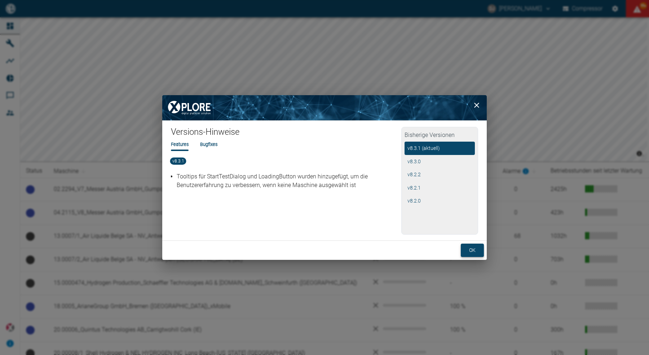
click at [468, 250] on button "ok" at bounding box center [472, 250] width 23 height 13
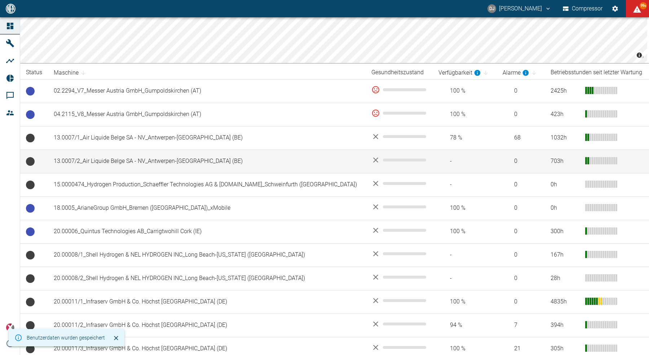
scroll to position [128, 0]
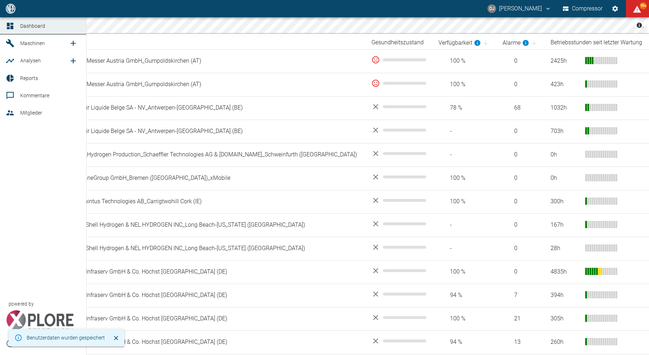
click at [10, 75] on icon at bounding box center [10, 78] width 9 height 9
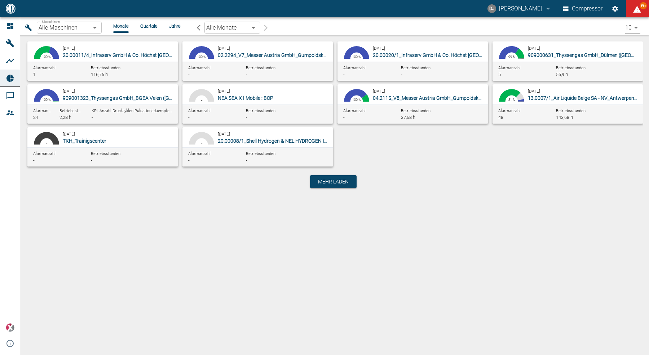
click at [66, 30] on body "DJ David Jasper Compressor 99+ Dashboard Maschinen Analysen Reports Kommentare …" at bounding box center [324, 177] width 649 height 355
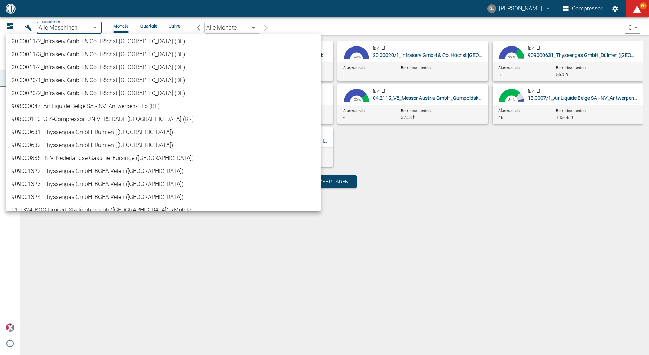
scroll to position [270, 0]
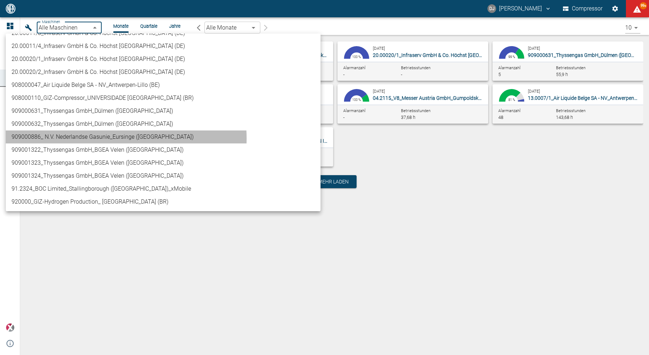
click at [105, 138] on li "909000886_ N.V. Nederlandse Gasunie_Eursinge ([GEOGRAPHIC_DATA])" at bounding box center [163, 137] width 315 height 13
type input "9dc86e29-8c64-47c4-93ee-7b83c896b7ee"
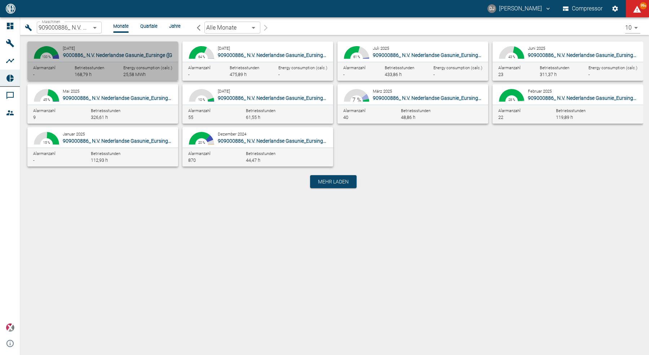
click at [101, 56] on span "909000886_ N.V. Nederlandse Gasunie_Eursinge (NL)" at bounding box center [137, 55] width 160 height 6
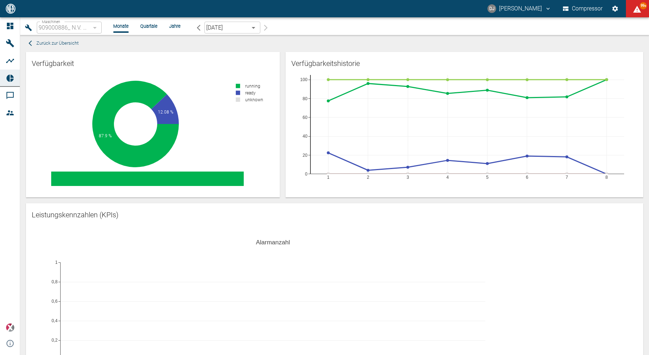
click at [281, 120] on div "Verfügbarkeitshistorie 1 2 3 4 5 6 7 8 0 20 40 60 80 100" at bounding box center [462, 122] width 364 height 152
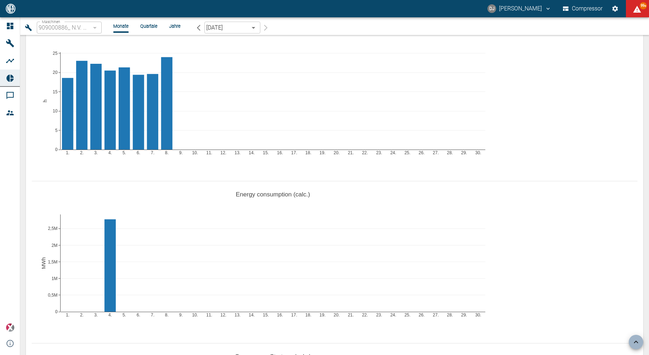
scroll to position [372, 0]
click at [197, 28] on icon "button" at bounding box center [199, 28] width 4 height 6
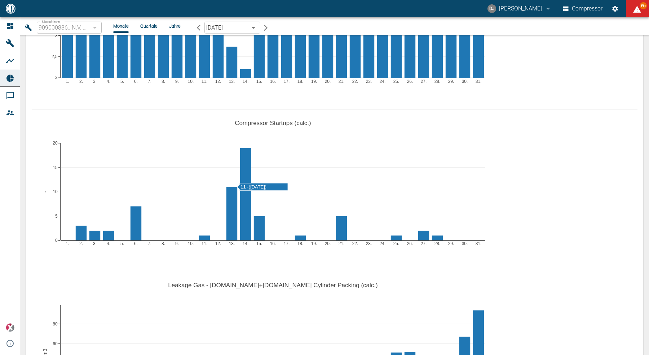
scroll to position [321, 0]
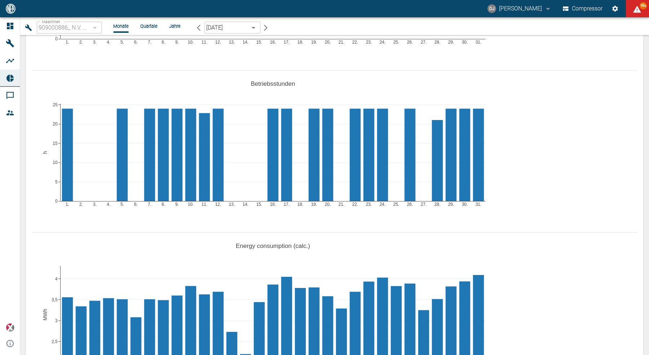
click at [175, 27] on li "Jahre" at bounding box center [175, 26] width 12 height 7
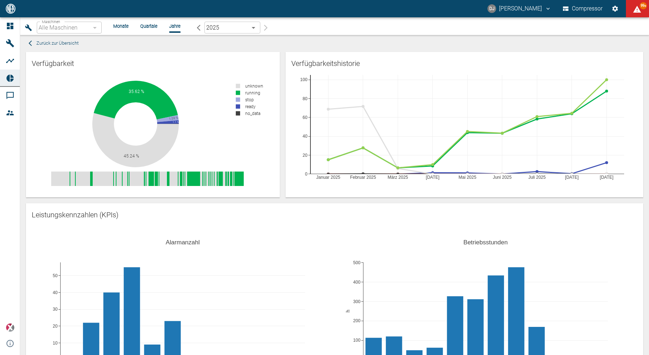
click at [121, 24] on li "Monate" at bounding box center [121, 26] width 16 height 7
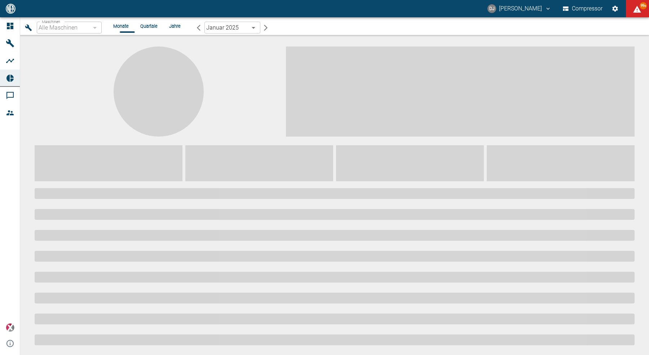
type input "9dc86e29-8c64-47c4-93ee-7b83c896b7ee"
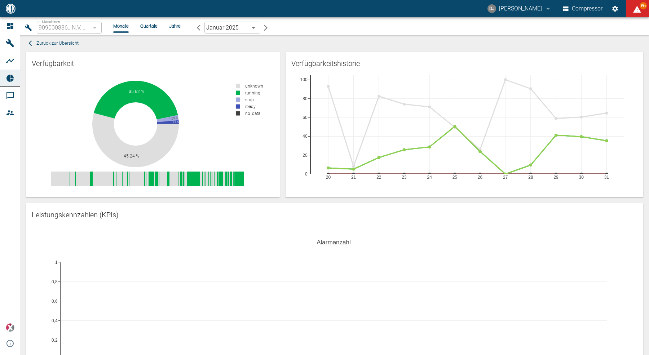
click at [227, 29] on body "DJ David Jasper Compressor 99+ Dashboard Maschinen Analysen Reports Kommentare …" at bounding box center [324, 177] width 649 height 355
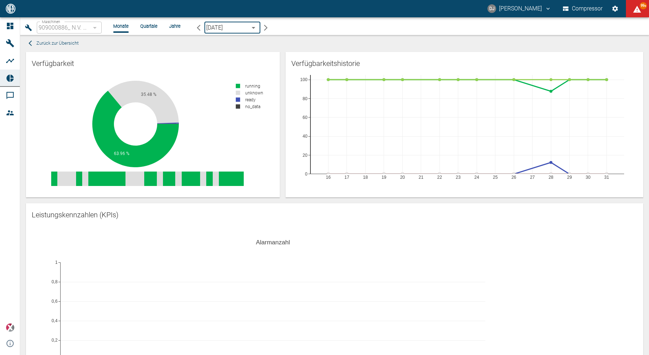
click at [281, 58] on div "Verfügbarkeitshistorie 16 17 18 19 20 21 22 23 24 25 26 27 28 29 30 31 0 20 40 …" at bounding box center [462, 122] width 364 height 152
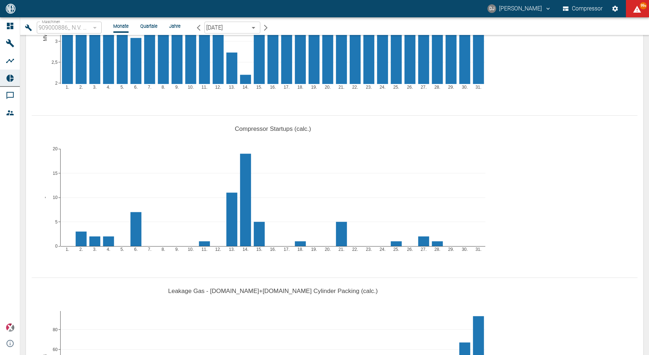
scroll to position [600, 0]
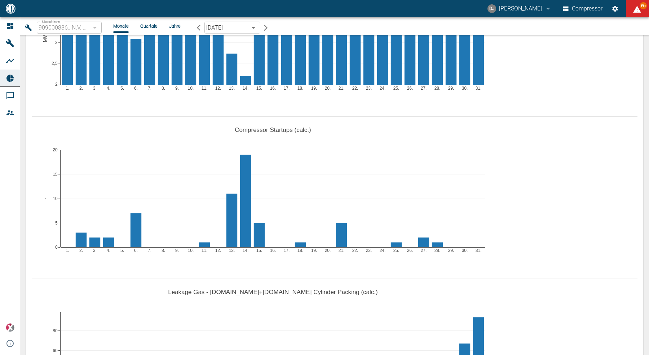
click at [267, 29] on icon "button" at bounding box center [265, 27] width 7 height 7
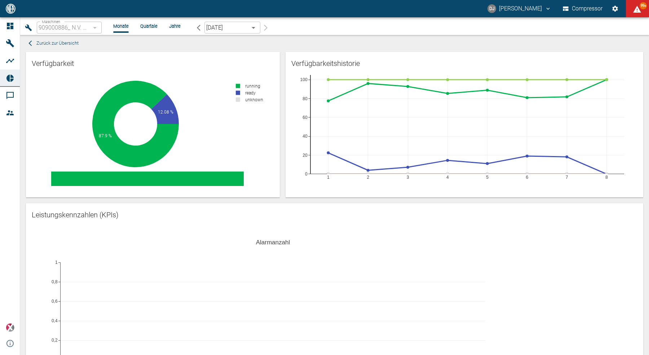
click at [150, 26] on li "Quartale" at bounding box center [148, 26] width 17 height 7
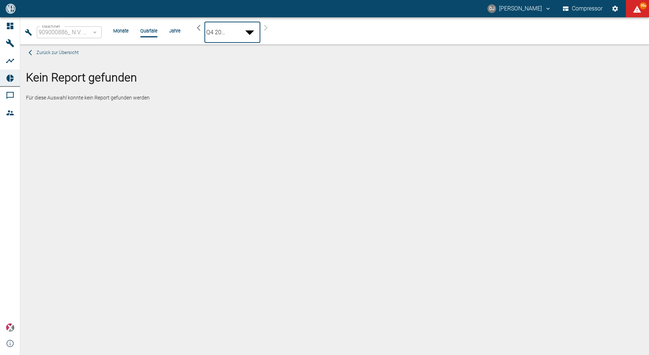
click at [246, 25] on body "DJ David Jasper Compressor 99+ Dashboard Maschinen Analysen Reports Kommentare …" at bounding box center [324, 177] width 649 height 355
click at [245, 355] on div at bounding box center [324, 361] width 649 height 0
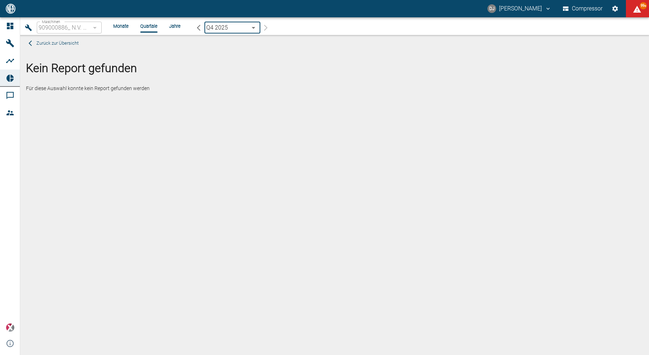
click at [245, 27] on body "DJ David Jasper Compressor 99+ Dashboard Maschinen Analysen Reports Kommentare …" at bounding box center [324, 177] width 649 height 355
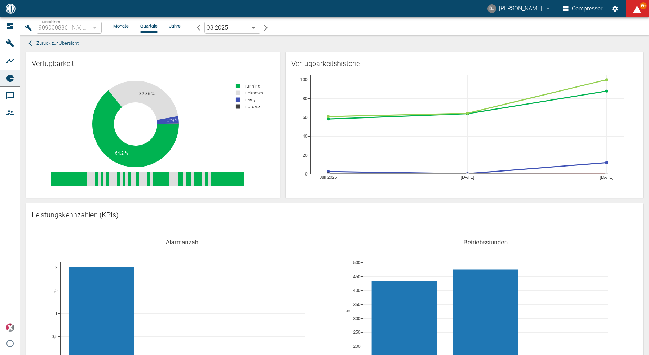
scroll to position [183, 0]
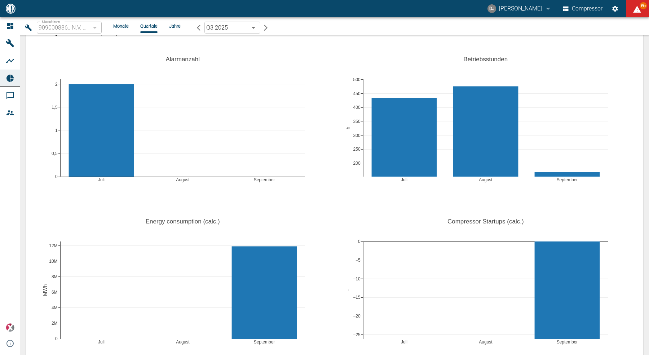
click at [226, 34] on div "Maschinen 909000886_ N.V. Nederlandse Gasunie_Eursinge (NL) 9dc86e29-8c64-47c4-…" at bounding box center [332, 27] width 618 height 15
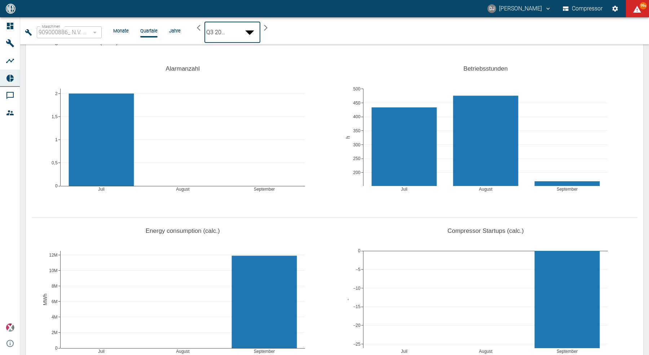
click at [225, 29] on body "DJ David Jasper Compressor 99+ Dashboard Maschinen Analysen Reports Kommentare …" at bounding box center [324, 177] width 649 height 355
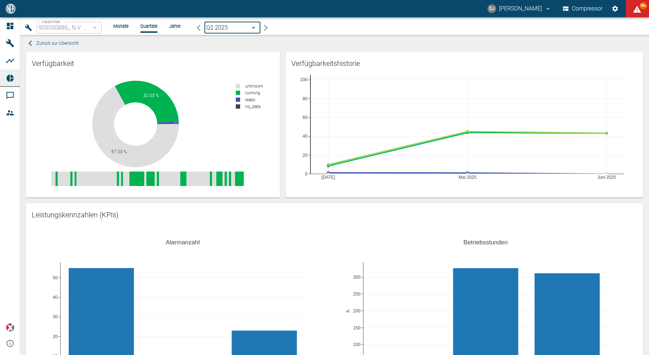
click at [512, 8] on button "DJ David Jasper" at bounding box center [520, 8] width 66 height 13
click at [383, 355] on div at bounding box center [324, 361] width 649 height 0
click at [283, 67] on div "Verfügbarkeitshistorie April 2025 Mai 2025 Juni 2025 0 20 40 60 80 100" at bounding box center [462, 122] width 364 height 152
click at [57, 42] on span "Zurück zur Übersicht" at bounding box center [57, 43] width 42 height 8
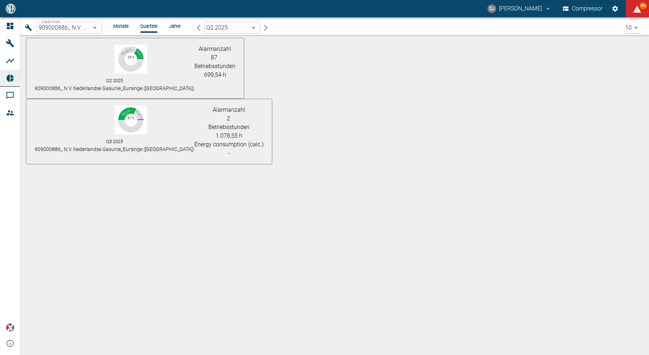
click at [123, 76] on div "Q2 2025 909000886_ N.V. Nederlandse Gasunie_Eursinge (NL)" at bounding box center [115, 84] width 160 height 16
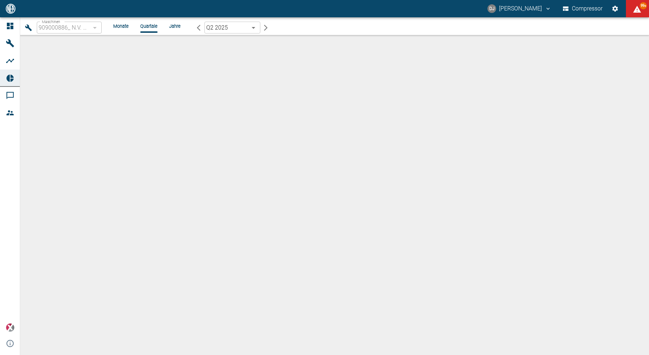
click at [282, 121] on div "Verfügbarkeitshistorie April 2025 Mai 2025 Juni 2025 0 20 40 60 80 100" at bounding box center [462, 122] width 364 height 152
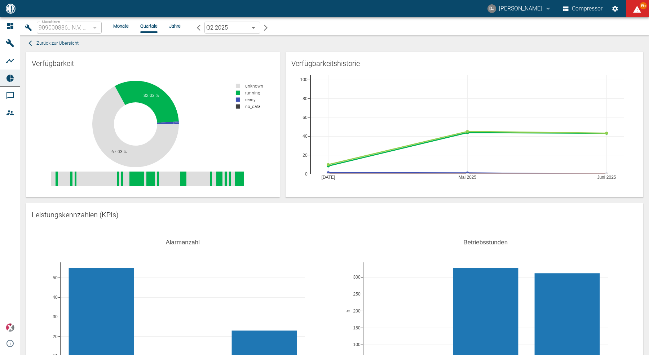
scroll to position [134, 0]
click at [66, 42] on span "Zurück zur Übersicht" at bounding box center [57, 43] width 42 height 8
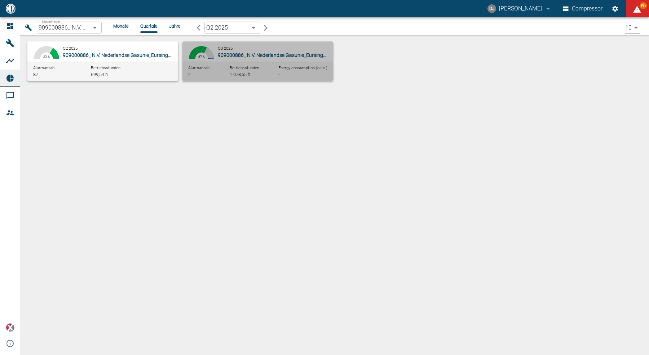
click at [258, 69] on span "Betriebsstunden" at bounding box center [245, 68] width 30 height 5
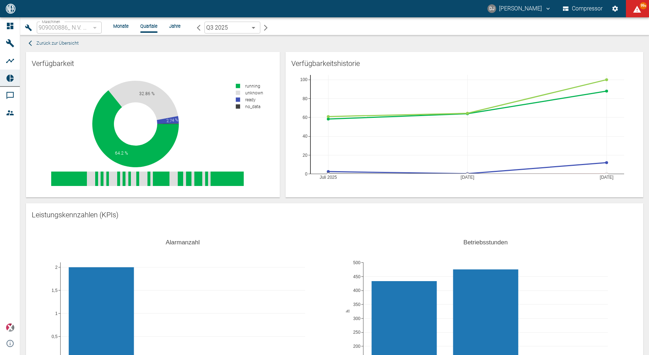
click at [45, 46] on span "Zurück zur Übersicht" at bounding box center [57, 43] width 42 height 8
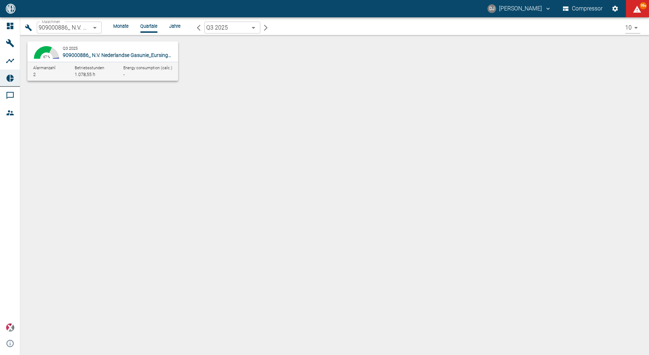
click at [149, 145] on div "Maschinen 909000886_ N.V. Nederlandse Gasunie_Eursinge (NL) 9dc86e29-8c64-47c4-…" at bounding box center [334, 186] width 629 height 338
click at [123, 26] on li "Monate" at bounding box center [121, 26] width 16 height 7
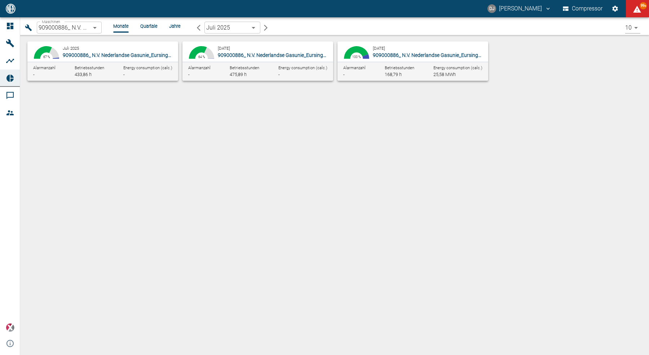
click at [152, 26] on li "Quartale" at bounding box center [148, 26] width 17 height 7
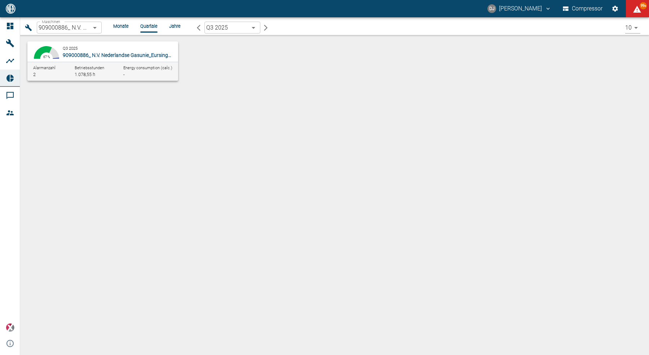
click at [174, 18] on div "Maschinen 909000886_ N.V. Nederlandse Gasunie_Eursinge (NL) 9dc86e29-8c64-47c4-…" at bounding box center [331, 26] width 635 height 18
click at [175, 24] on li "Jahre" at bounding box center [175, 26] width 12 height 7
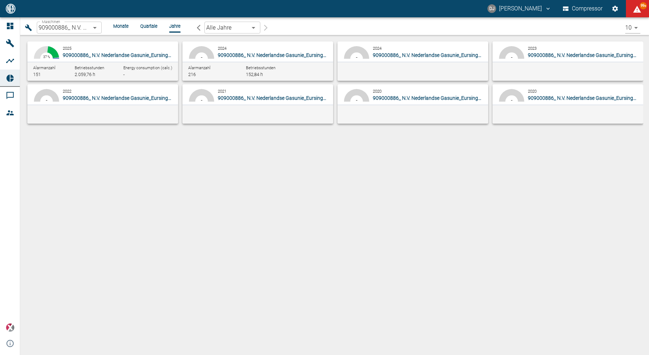
click at [120, 29] on li "Monate" at bounding box center [121, 26] width 16 height 7
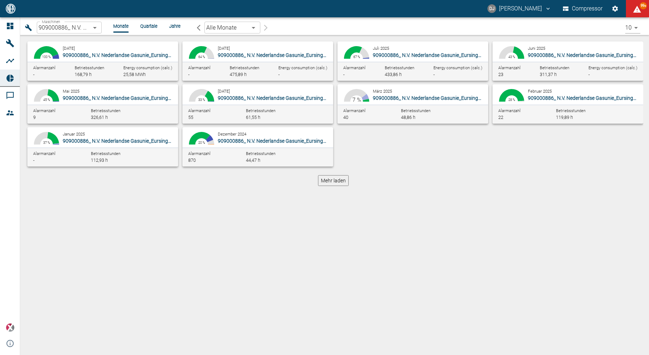
click at [516, 15] on div "DJ David Jasper Compressor 99+" at bounding box center [324, 8] width 649 height 17
click at [516, 13] on button "DJ David Jasper" at bounding box center [520, 8] width 66 height 13
click at [518, 26] on span "Ausloggen" at bounding box center [523, 29] width 27 height 9
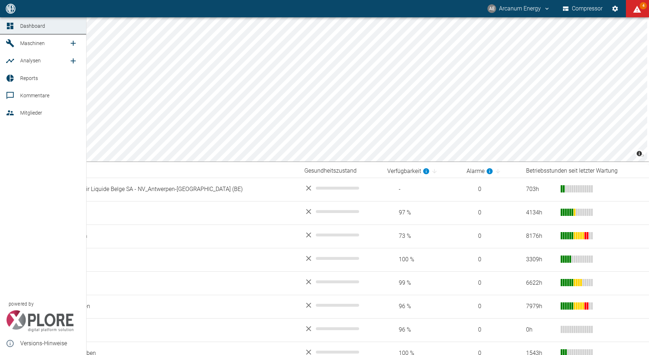
click at [11, 82] on icon at bounding box center [10, 78] width 9 height 9
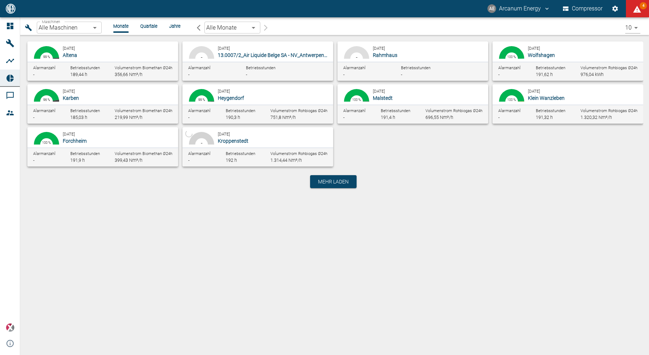
click at [84, 31] on body "AE Arcanum Energy Compressor 4 Dashboard Maschinen Analysen Reports Kommentare …" at bounding box center [324, 177] width 649 height 355
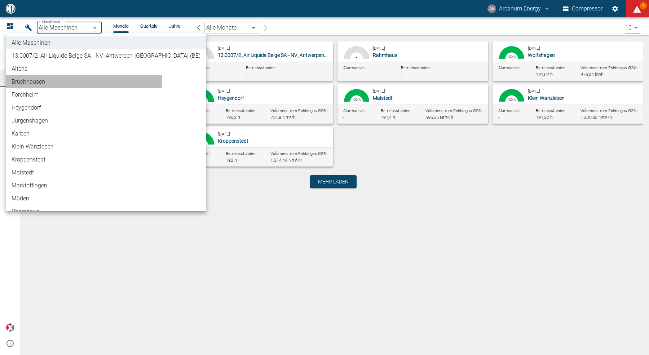
click at [53, 84] on li "Bruchhausen" at bounding box center [106, 81] width 201 height 13
type input "af7d40c2-c812-4a17-a281-d871ce7187b0"
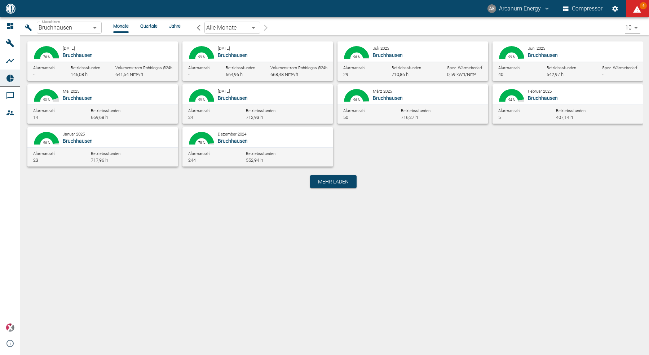
click at [149, 29] on li "Quartale" at bounding box center [148, 26] width 17 height 7
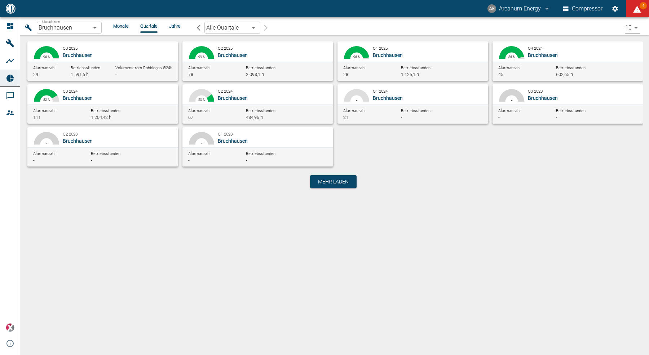
click at [123, 25] on li "Monate" at bounding box center [121, 26] width 16 height 7
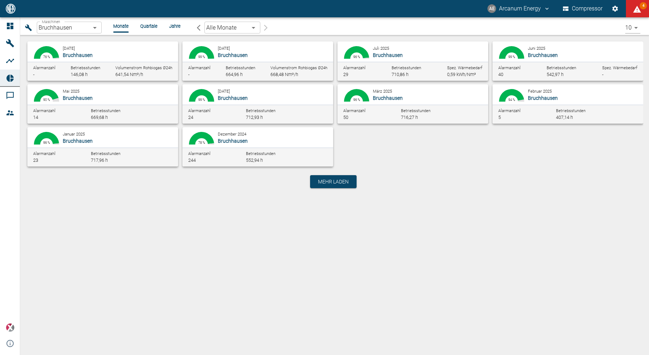
click at [220, 48] on small "[DATE]" at bounding box center [224, 48] width 12 height 5
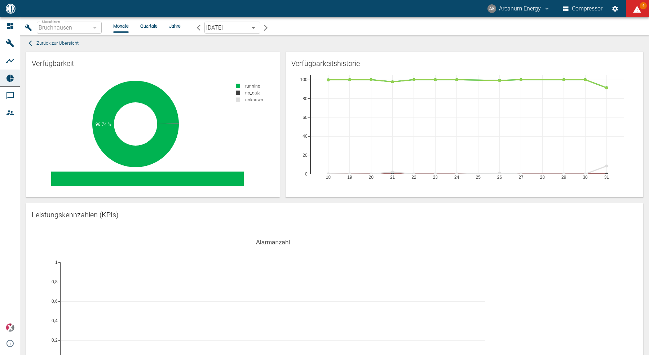
click at [280, 100] on div "Verfügbarkeitshistorie 18 19 20 21 22 23 24 25 26 27 28 29 30 31 0 20 40 60 80 …" at bounding box center [462, 122] width 364 height 152
click at [151, 26] on li "Quartale" at bounding box center [148, 26] width 17 height 7
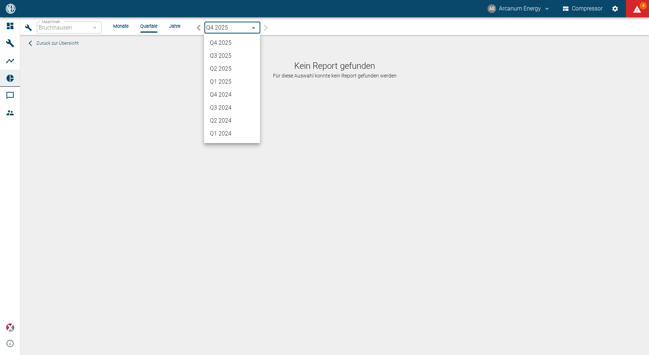
click at [214, 28] on body "AE Arcanum Energy Compressor 4 Dashboard Maschinen Analysen Reports Kommentare …" at bounding box center [324, 177] width 649 height 355
click at [229, 57] on li "Q3 2025" at bounding box center [232, 55] width 56 height 13
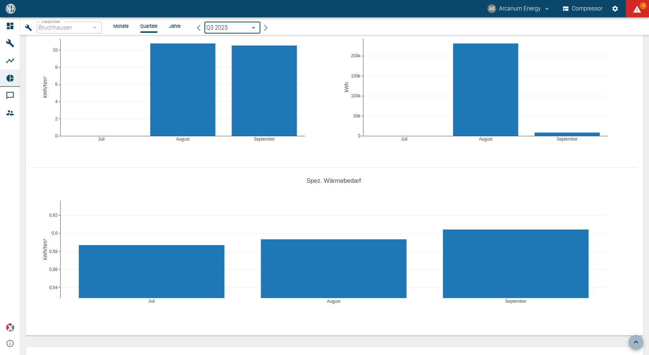
scroll to position [594, 0]
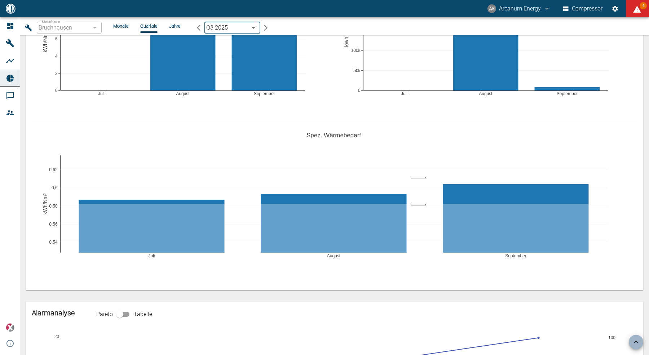
drag, startPoint x: 419, startPoint y: 204, endPoint x: 418, endPoint y: 178, distance: 25.6
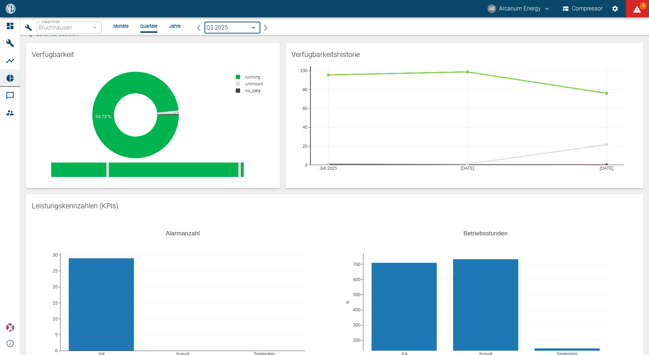
scroll to position [0, 0]
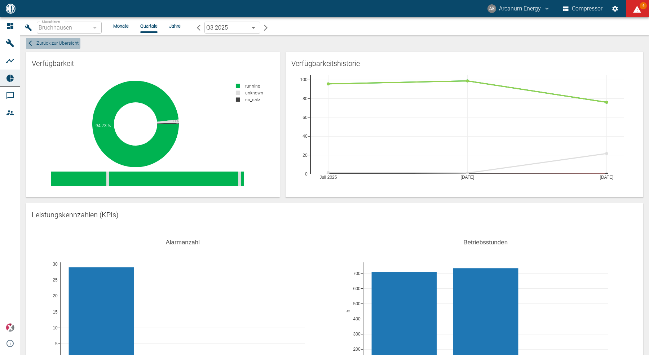
click at [69, 45] on span "Zurück zur Übersicht" at bounding box center [57, 43] width 42 height 8
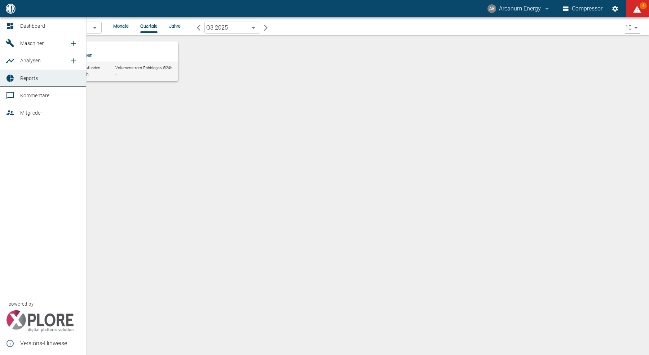
click at [3, 27] on link "Dashboard" at bounding box center [43, 25] width 86 height 17
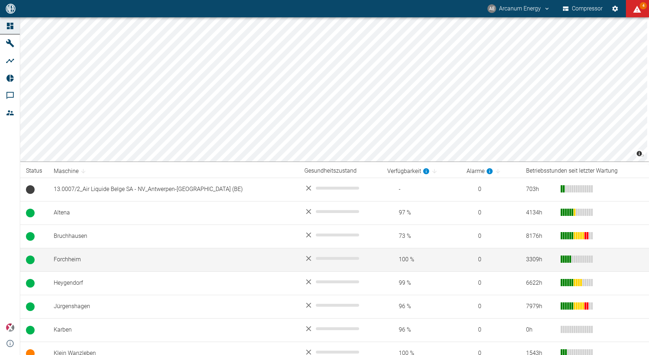
scroll to position [172, 0]
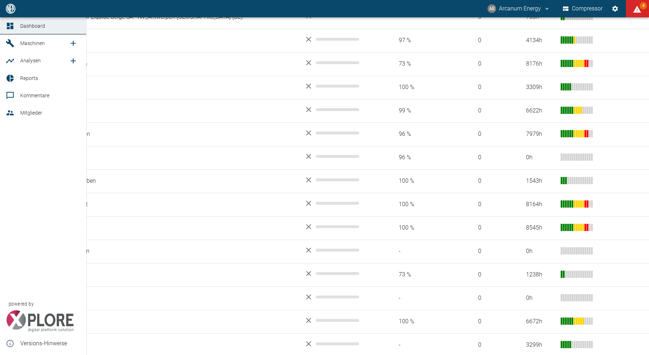
click at [12, 79] on icon at bounding box center [10, 78] width 9 height 9
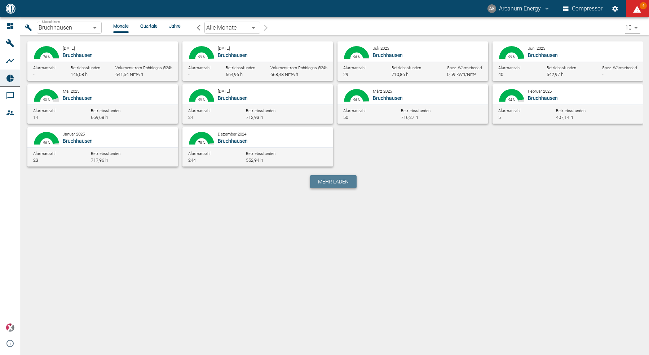
click at [329, 185] on span "Mehr laden" at bounding box center [333, 181] width 31 height 7
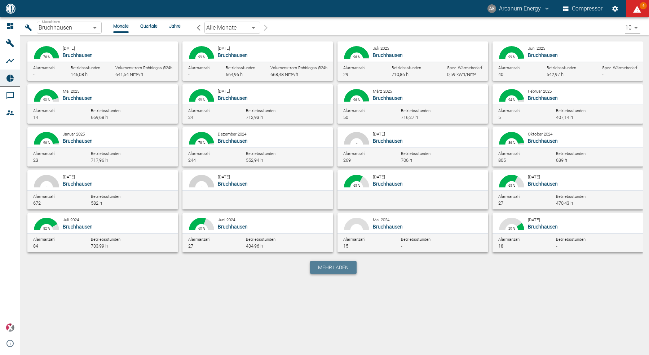
click at [347, 268] on span "Mehr laden" at bounding box center [333, 267] width 31 height 7
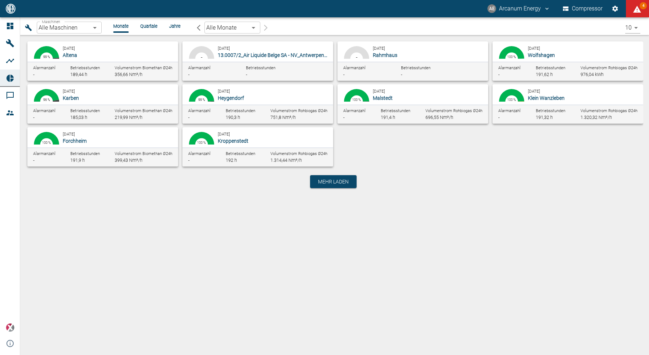
click at [223, 242] on div "Maschinen Alle Maschinen Maschinen Monate Quartale Jahre Alle Monate [object Ob…" at bounding box center [334, 186] width 629 height 338
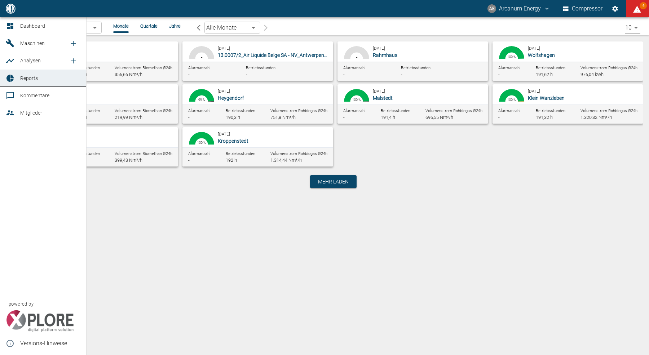
click at [13, 21] on link "Dashboard" at bounding box center [43, 25] width 86 height 17
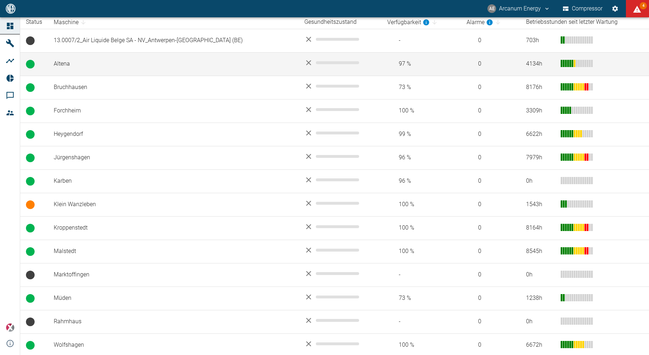
scroll to position [172, 0]
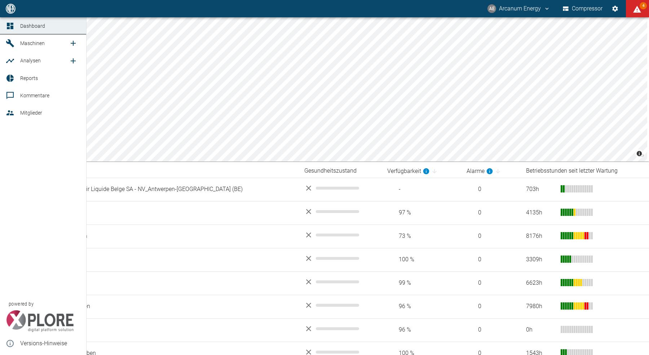
click at [18, 81] on link "Reports" at bounding box center [43, 78] width 86 height 17
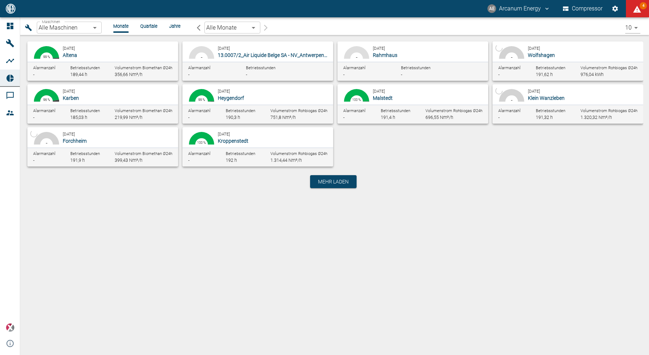
click at [225, 193] on div "Mehr laden" at bounding box center [333, 182] width 621 height 30
click at [66, 28] on body "AE Arcanum Energy Compressor 4 Dashboard Maschinen Analysen Reports Kommentare …" at bounding box center [324, 177] width 649 height 355
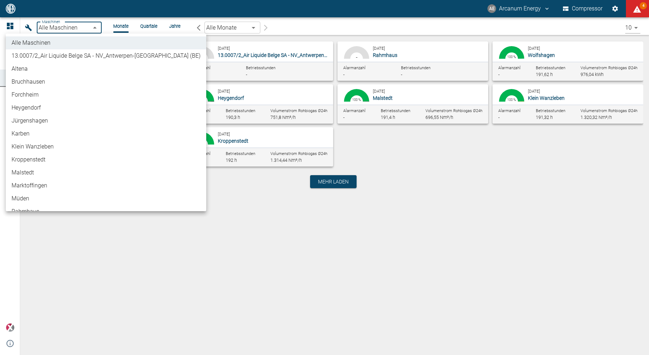
click at [45, 85] on li "Bruchhausen" at bounding box center [106, 81] width 201 height 13
type input "af7d40c2-c812-4a17-a281-d871ce7187b0"
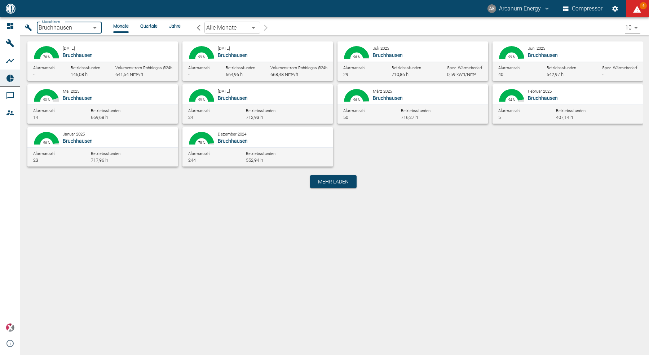
click at [147, 27] on li "Quartale" at bounding box center [148, 26] width 17 height 7
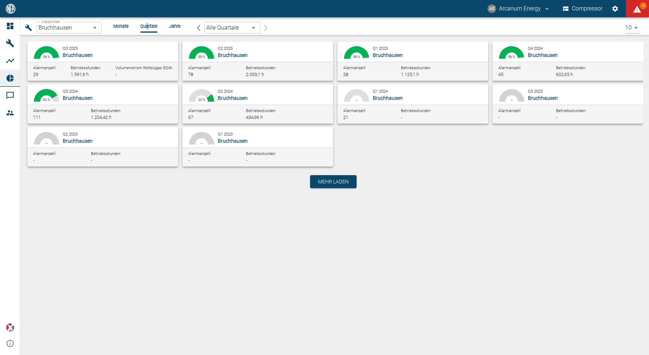
click at [232, 53] on span "Bruchhausen" at bounding box center [233, 55] width 30 height 6
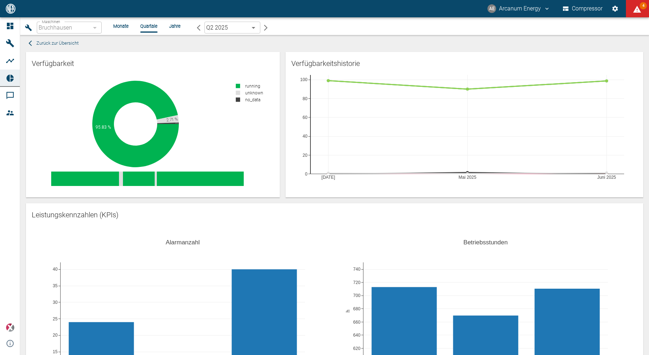
click at [125, 29] on li "Monate" at bounding box center [121, 26] width 16 height 7
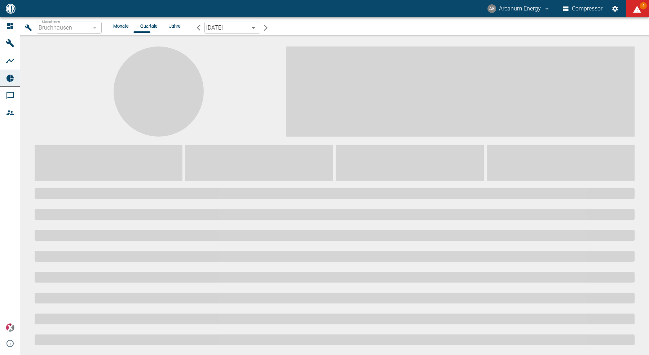
click at [172, 26] on li "Jahre" at bounding box center [175, 26] width 12 height 7
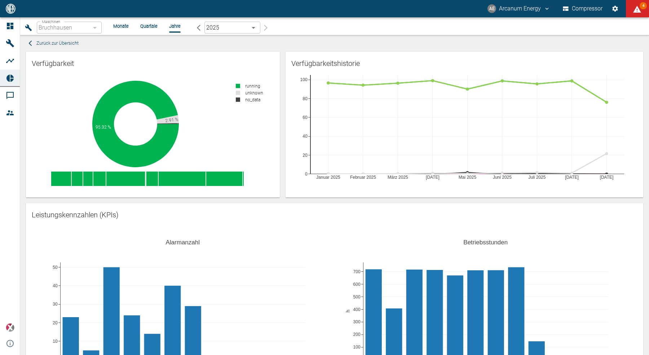
click at [63, 40] on span "Zurück zur Übersicht" at bounding box center [57, 43] width 42 height 8
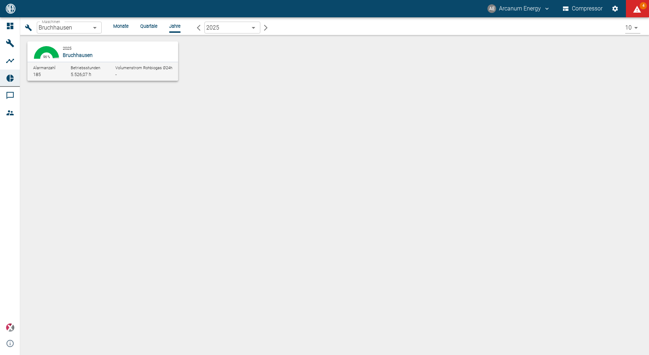
click at [147, 26] on li "Quartale" at bounding box center [148, 26] width 17 height 7
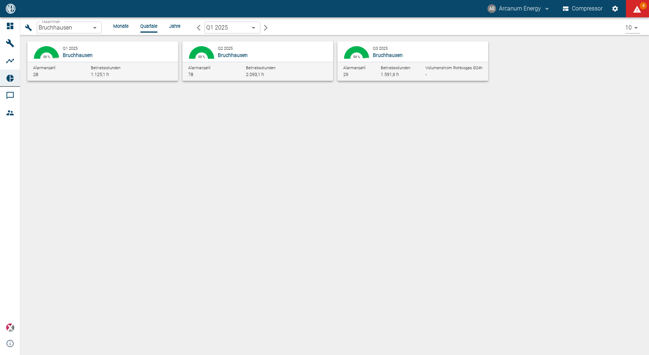
click at [219, 29] on body "AE Arcanum Energy Compressor 4 Dashboard Maschinen Analysen Reports Kommentare …" at bounding box center [324, 177] width 649 height 355
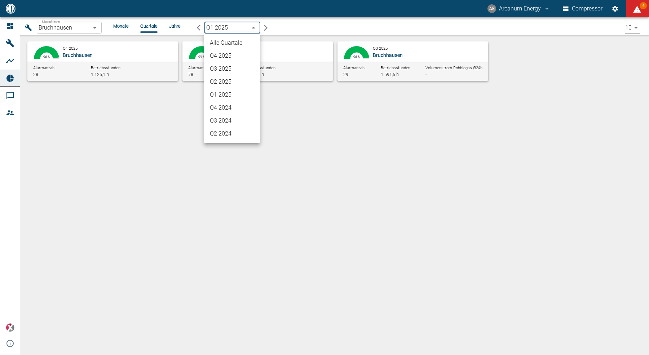
click at [81, 83] on div at bounding box center [324, 177] width 649 height 355
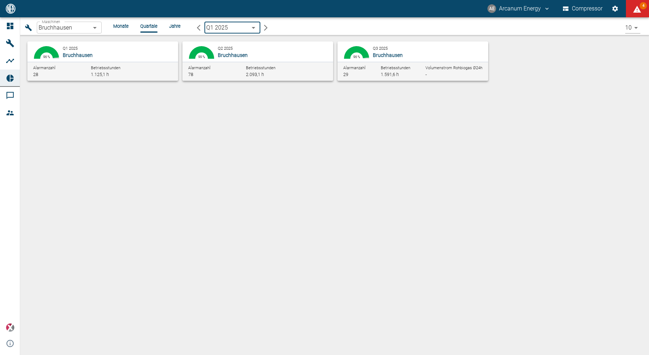
click at [378, 54] on span "Bruchhausen" at bounding box center [388, 55] width 30 height 6
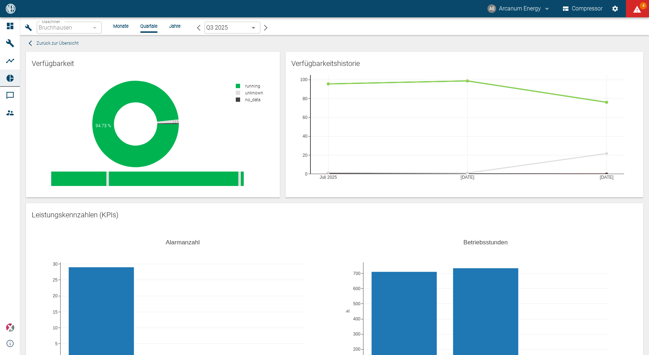
click at [122, 27] on li "Monate" at bounding box center [121, 26] width 16 height 7
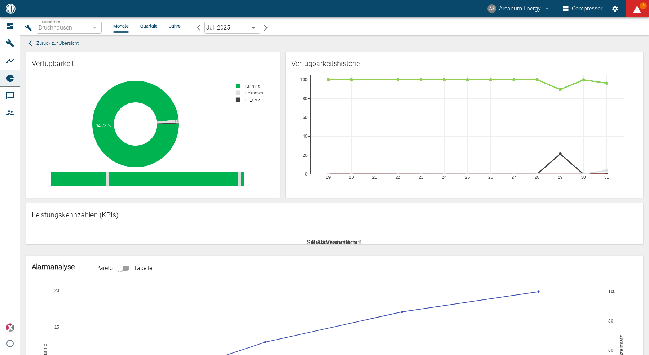
click at [71, 43] on span "Zurück zur Übersicht" at bounding box center [57, 43] width 42 height 8
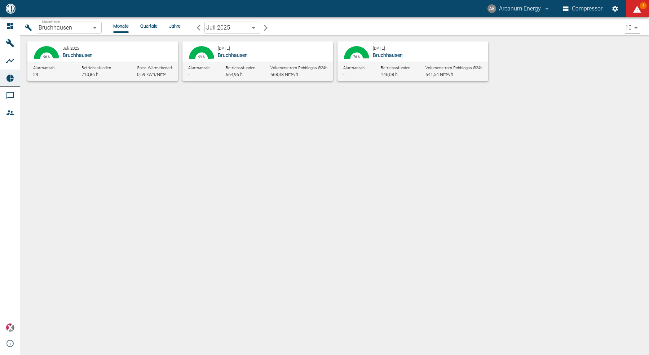
click at [71, 27] on body "AE Arcanum Energy Compressor 4 Dashboard Maschinen Analysen Reports Kommentare …" at bounding box center [324, 177] width 649 height 355
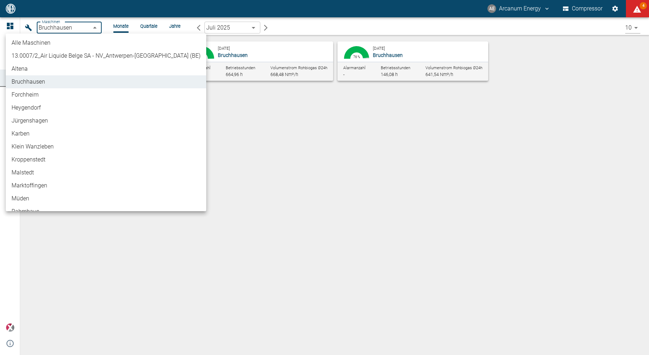
click at [56, 43] on li "Alle Maschinen" at bounding box center [106, 42] width 201 height 13
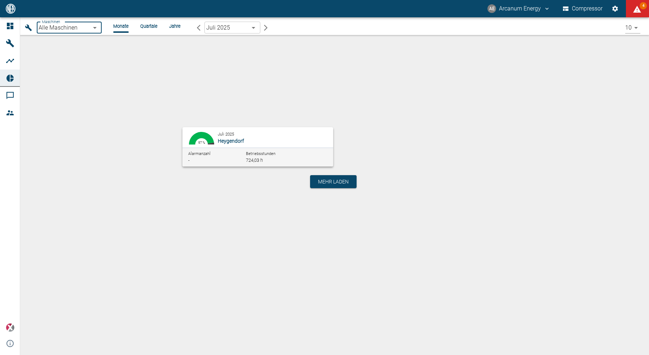
click at [226, 29] on body "AE Arcanum Energy Compressor 4 Dashboard Maschinen Analysen Reports Kommentare …" at bounding box center [324, 177] width 649 height 355
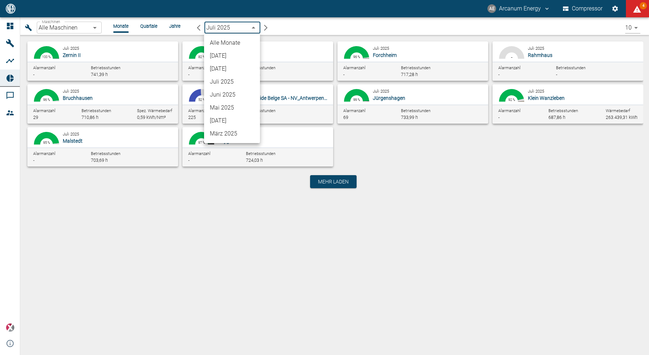
click at [236, 70] on li "[DATE]" at bounding box center [232, 68] width 56 height 13
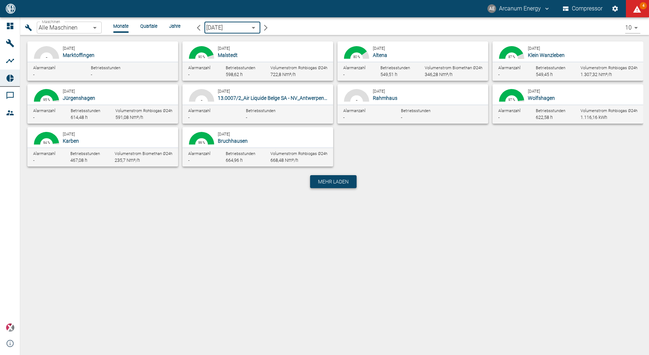
click at [333, 184] on span "Mehr laden" at bounding box center [333, 181] width 31 height 7
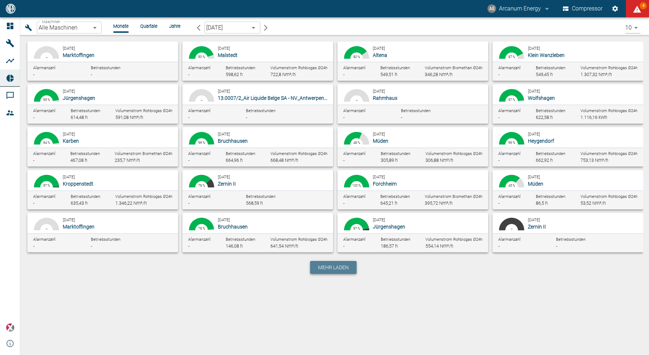
click at [323, 268] on span "Mehr laden" at bounding box center [333, 267] width 31 height 7
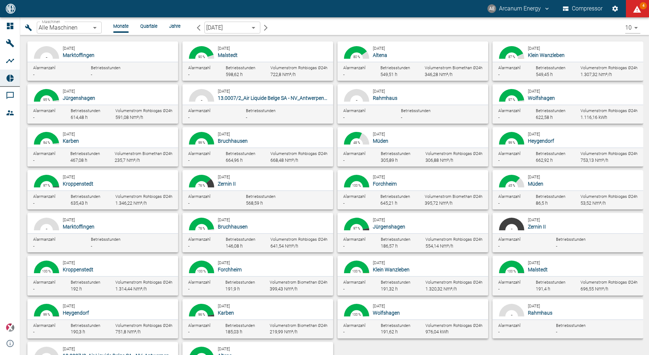
click at [580, 184] on p "Müden" at bounding box center [583, 183] width 110 height 7
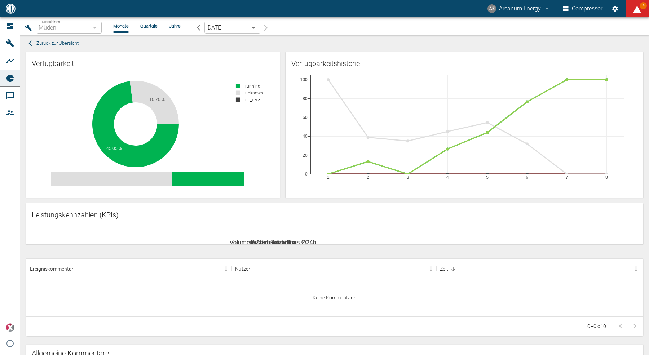
click at [281, 131] on div "Verfügbarkeitshistorie 1 2 3 4 5 6 7 8 0 20 40 60 80 100" at bounding box center [462, 122] width 364 height 152
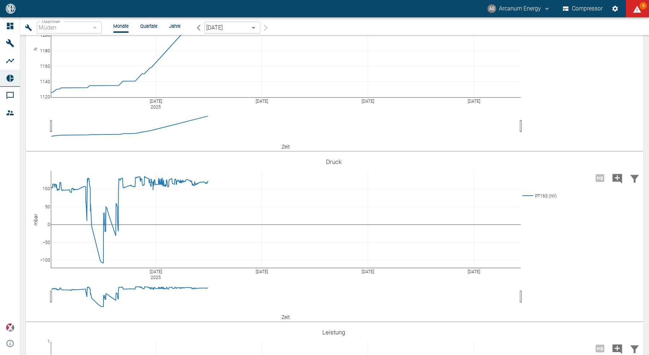
scroll to position [435, 0]
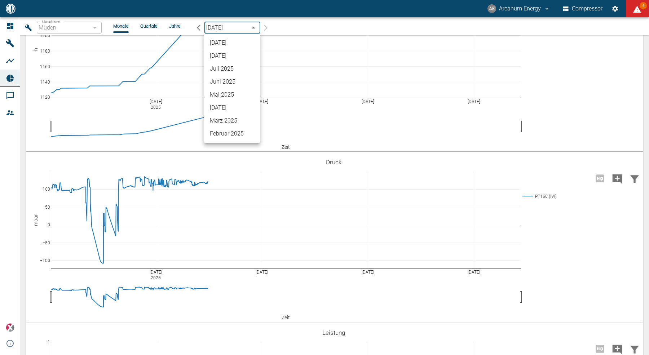
click at [220, 32] on body "AE Arcanum Energy Compressor 4 Dashboard Maschinen Analysen Reports Kommentare …" at bounding box center [324, 177] width 649 height 355
click at [233, 57] on li "[DATE]" at bounding box center [232, 55] width 56 height 13
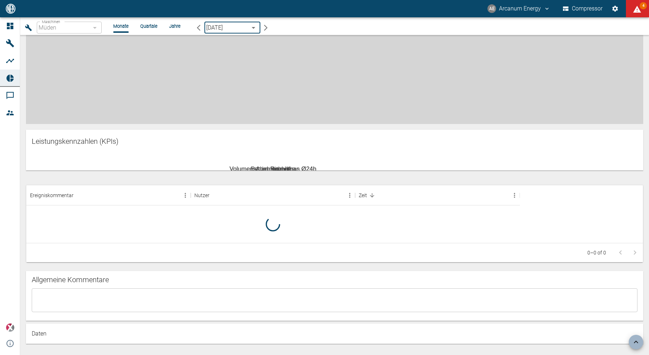
scroll to position [435, 0]
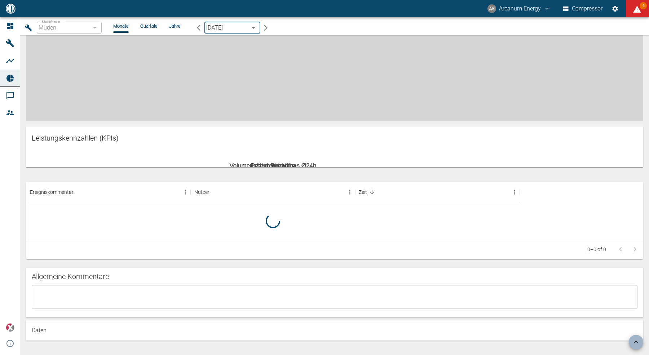
click at [231, 29] on body "AE Arcanum Energy Compressor 4 Dashboard Maschinen Analysen Reports Kommentare …" at bounding box center [324, 177] width 649 height 355
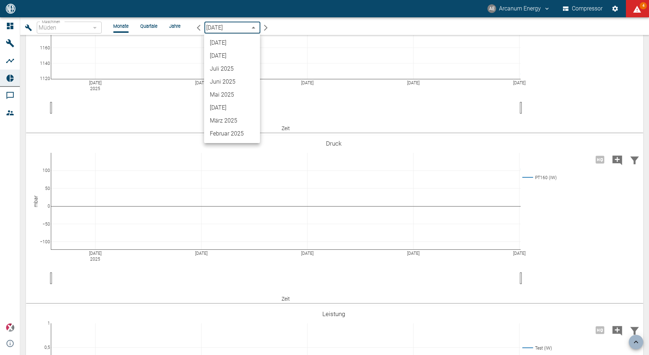
click at [179, 29] on div at bounding box center [324, 177] width 649 height 355
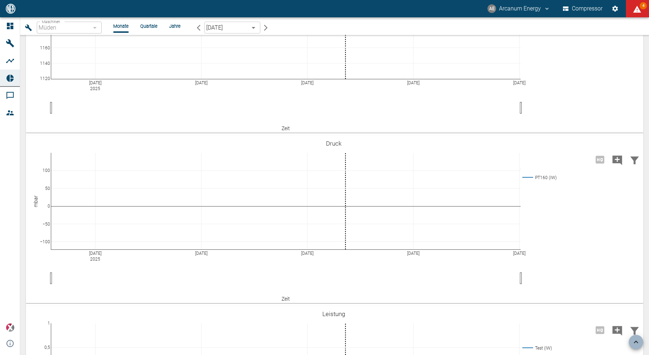
click at [148, 26] on li "Quartale" at bounding box center [148, 26] width 17 height 7
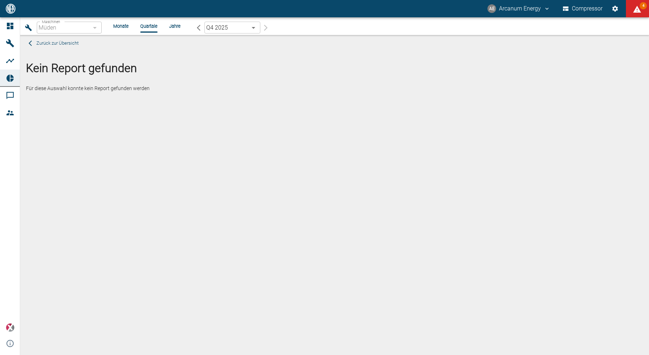
click at [228, 25] on body "AE Arcanum Energy Compressor 4 Dashboard Maschinen Analysen Reports Kommentare …" at bounding box center [324, 177] width 649 height 355
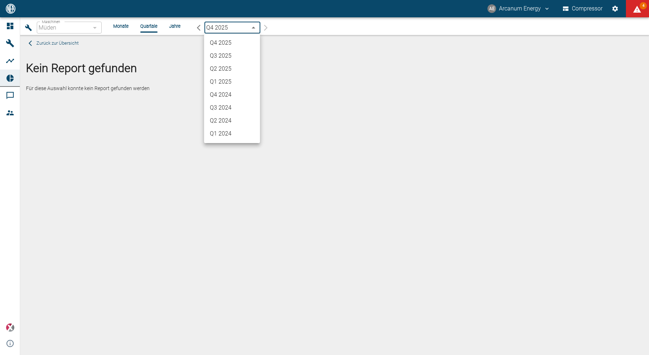
click at [231, 59] on li "Q3 2025" at bounding box center [232, 55] width 56 height 13
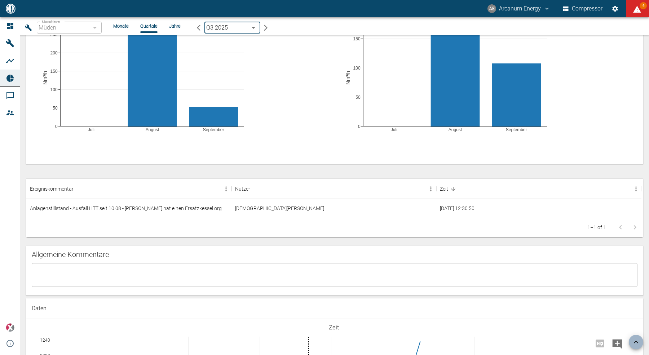
scroll to position [396, 0]
click at [165, 208] on div "Anlagenstillstand - Ausfall HTT seit 10.08 - Schmale hat einen Ersatzkessel org…" at bounding box center [128, 208] width 205 height 19
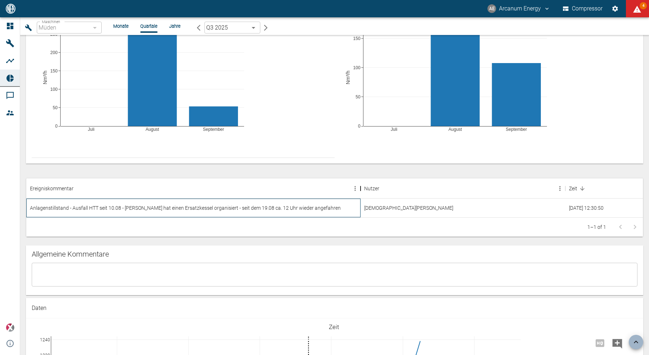
drag, startPoint x: 231, startPoint y: 188, endPoint x: 360, endPoint y: 189, distance: 129.2
click at [360, 189] on div "Ereigniskommentar" at bounding box center [360, 189] width 9 height 20
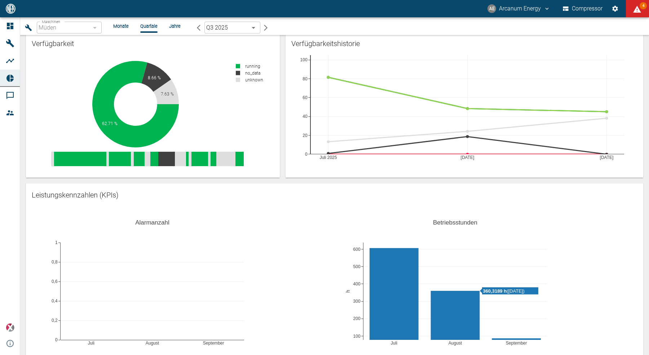
scroll to position [0, 0]
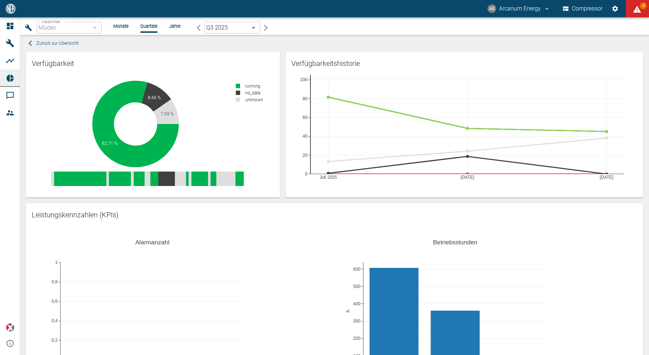
click at [56, 43] on span "Zurück zur Übersicht" at bounding box center [57, 43] width 42 height 8
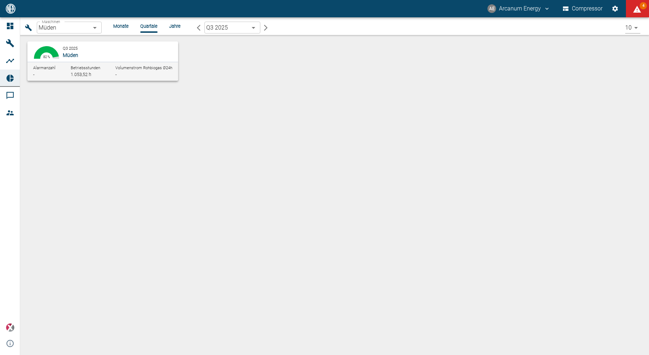
click at [233, 26] on body "AE Arcanum Energy Compressor 4 Dashboard Maschinen Analysen Reports Kommentare …" at bounding box center [324, 177] width 649 height 355
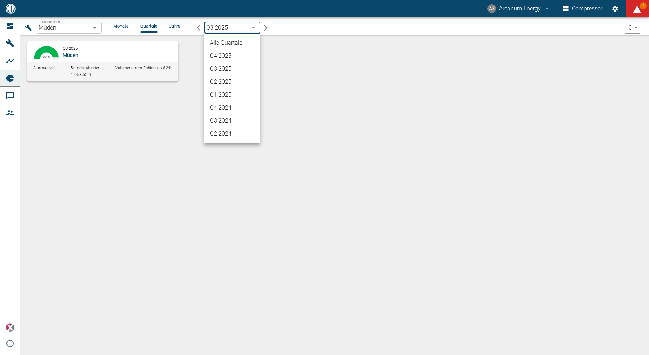
click at [183, 49] on div at bounding box center [324, 177] width 649 height 355
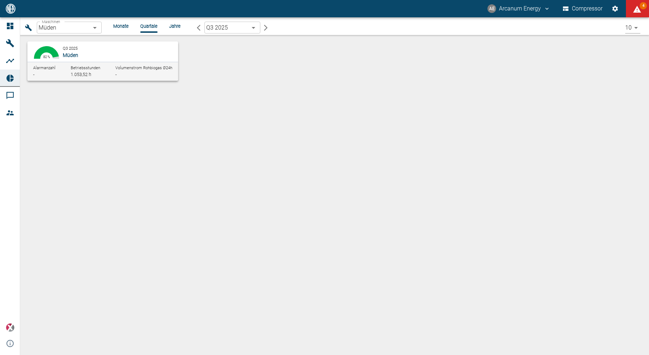
click at [124, 26] on li "Monate" at bounding box center [121, 26] width 16 height 7
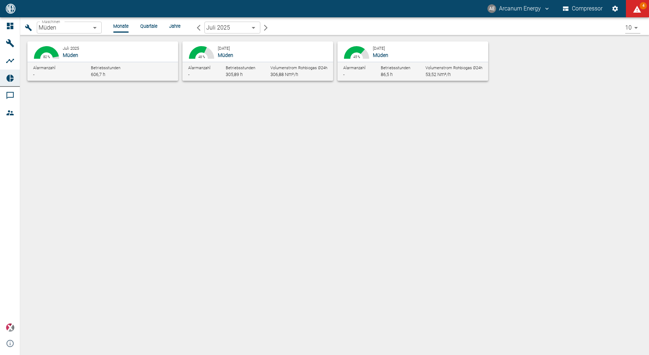
click at [145, 101] on div "81.54 % 4.35 % 0.82 % 82 % Juli 2025 Müden Alarmanzahl - Betriebsstunden 606,7 …" at bounding box center [331, 72] width 623 height 69
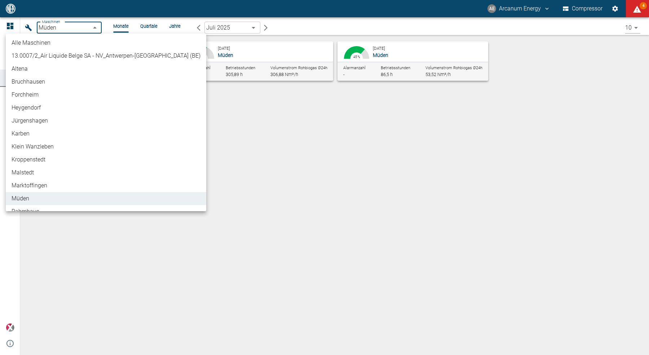
click at [64, 25] on body "AE Arcanum Energy Compressor 4 Dashboard Maschinen Analysen Reports Kommentare …" at bounding box center [324, 177] width 649 height 355
click at [58, 84] on li "Bruchhausen" at bounding box center [106, 81] width 201 height 13
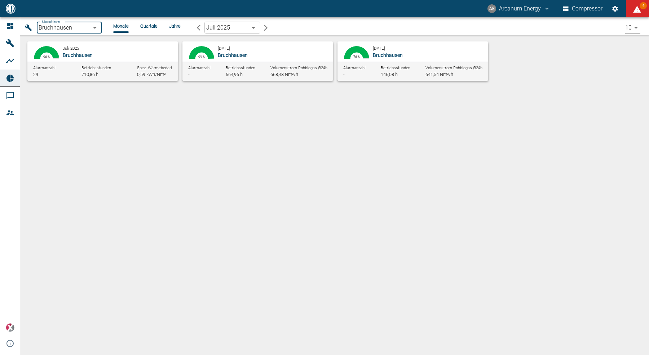
click at [259, 51] on div "August 2025 Bruchhausen" at bounding box center [274, 51] width 113 height 14
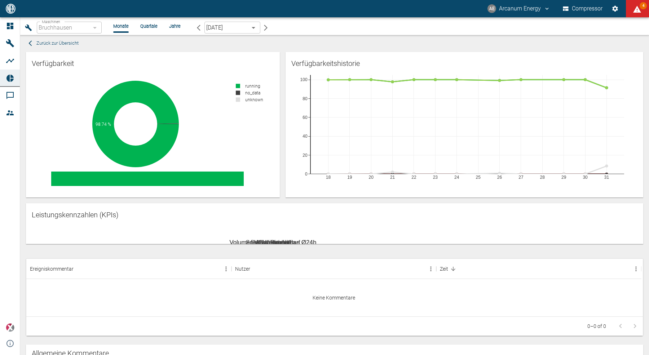
click at [283, 149] on div "Verfügbarkeitshistorie 18 19 20 21 22 23 24 25 26 27 28 29 30 31 0 20 40 60 80 …" at bounding box center [462, 122] width 364 height 152
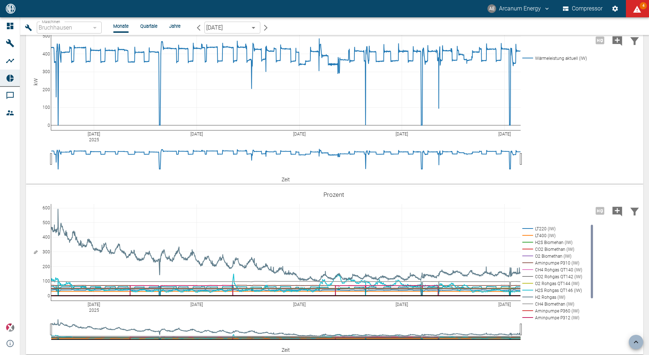
scroll to position [1102, 0]
click at [54, 27] on div "Bruchhausen" at bounding box center [69, 28] width 65 height 12
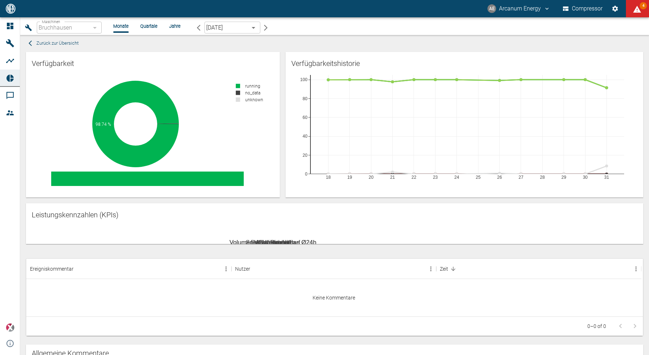
click at [58, 42] on span "Zurück zur Übersicht" at bounding box center [57, 43] width 42 height 8
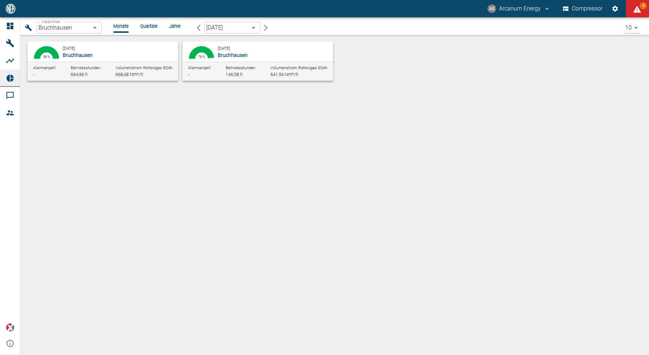
click at [122, 53] on p "Bruchhausen" at bounding box center [118, 55] width 110 height 7
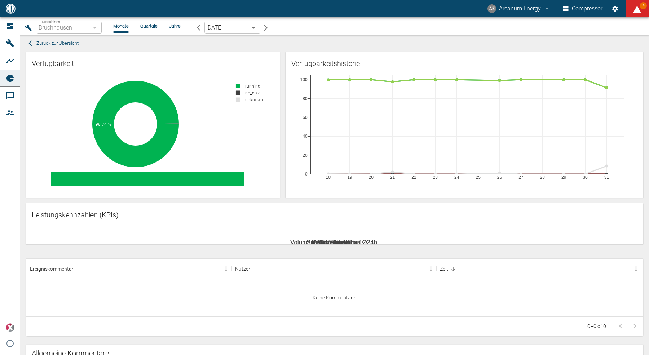
click at [28, 26] on icon "button" at bounding box center [28, 27] width 6 height 6
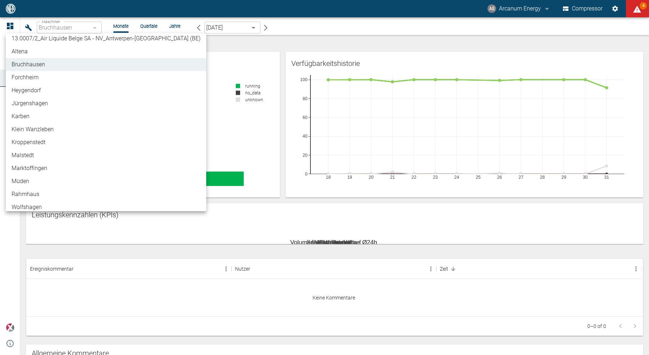
scroll to position [23, 0]
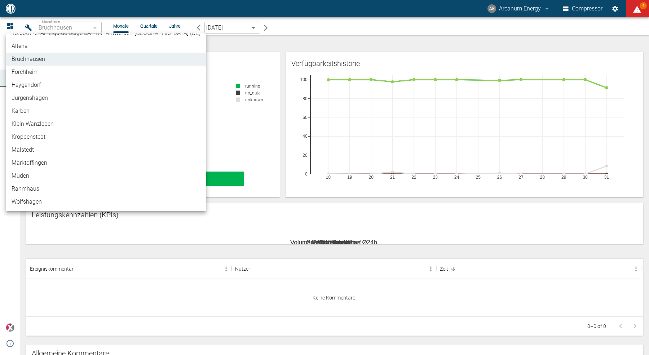
click at [35, 177] on li "Müden" at bounding box center [106, 176] width 201 height 13
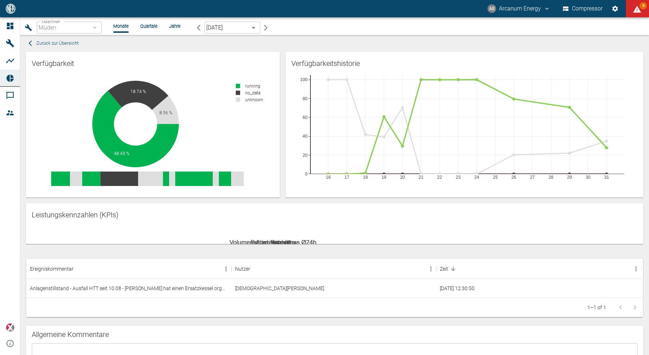
click at [281, 113] on div "Verfügbarkeitshistorie 16 17 18 19 20 21 22 23 24 25 26 27 28 29 30 31 0 20 40 …" at bounding box center [462, 122] width 364 height 152
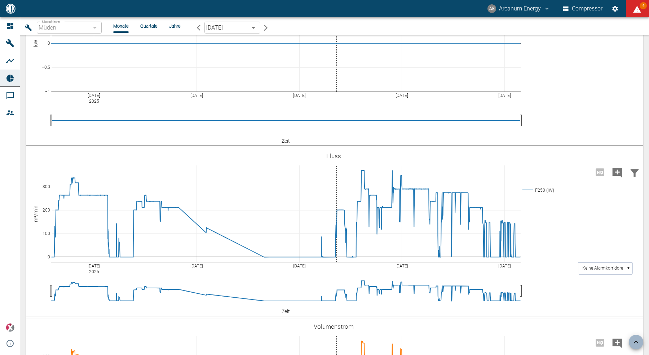
scroll to position [739, 0]
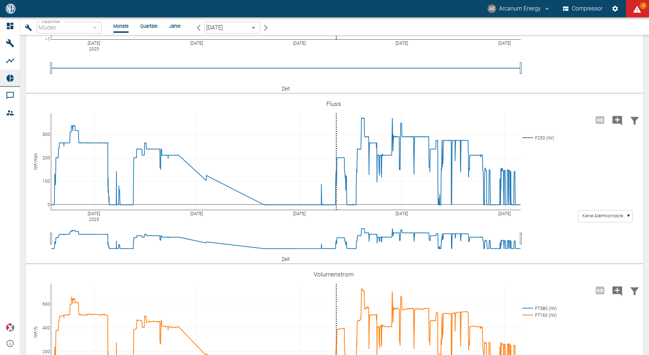
click at [29, 29] on icon "button" at bounding box center [28, 27] width 6 height 6
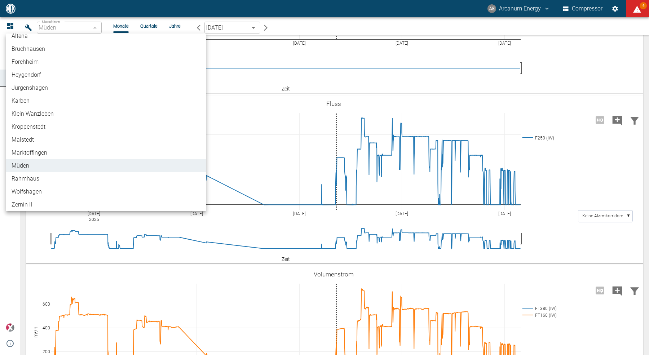
scroll to position [29, 0]
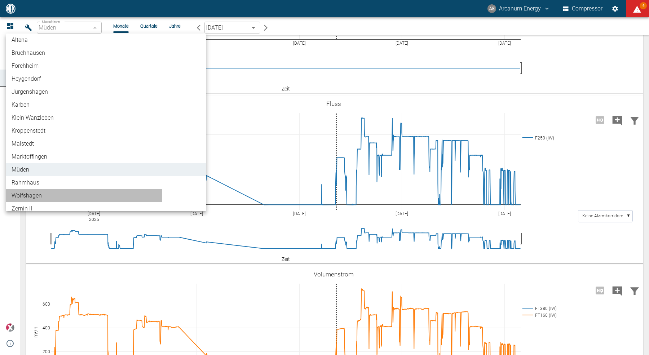
click at [40, 198] on li "Wolfshagen" at bounding box center [106, 195] width 201 height 13
type input "ad602f8f-e027-402b-87aa-0c9c4928ee61"
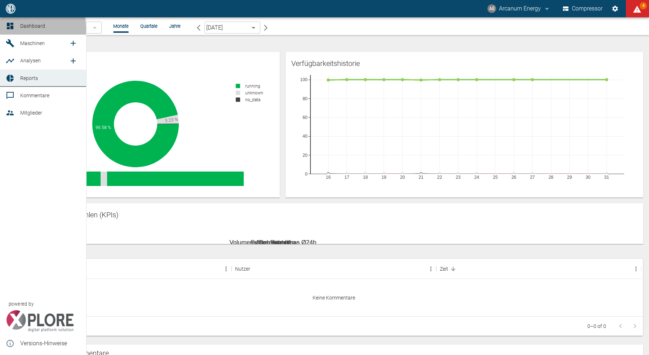
click at [16, 29] on div at bounding box center [11, 26] width 11 height 9
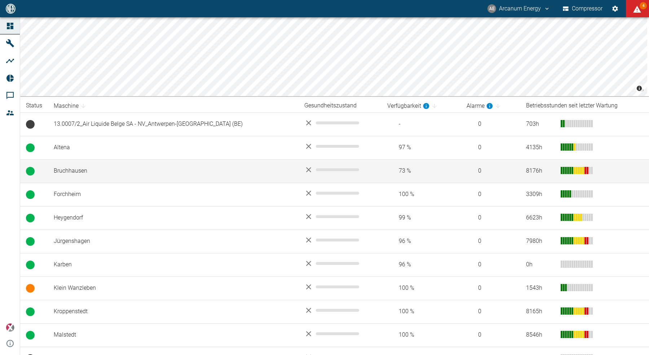
scroll to position [172, 0]
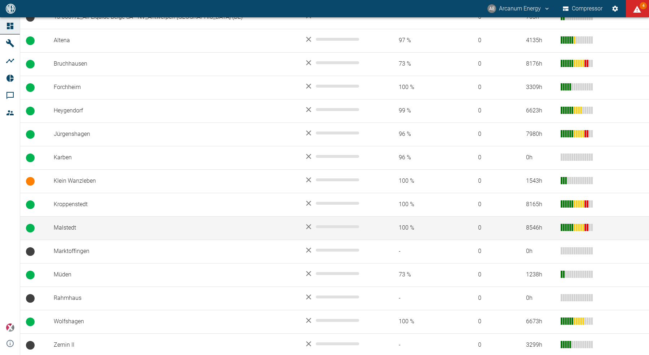
click at [81, 229] on td "Malstedt" at bounding box center [173, 227] width 251 height 23
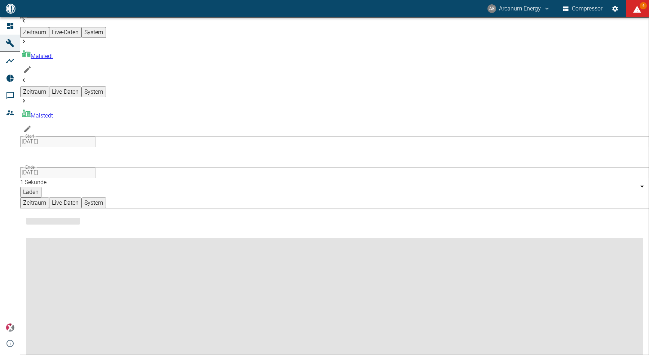
click at [32, 125] on icon "Machine bearbeiten" at bounding box center [27, 129] width 9 height 9
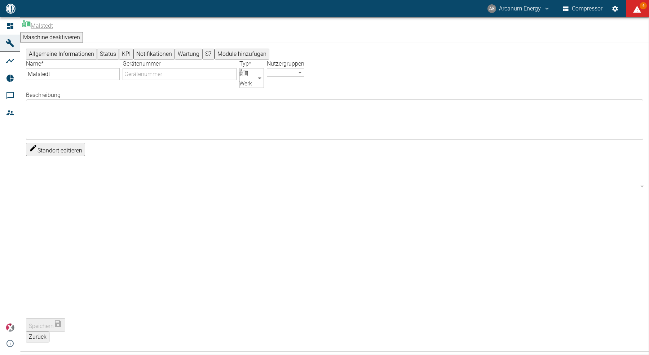
type input "Malstedt"
type input "Factory"
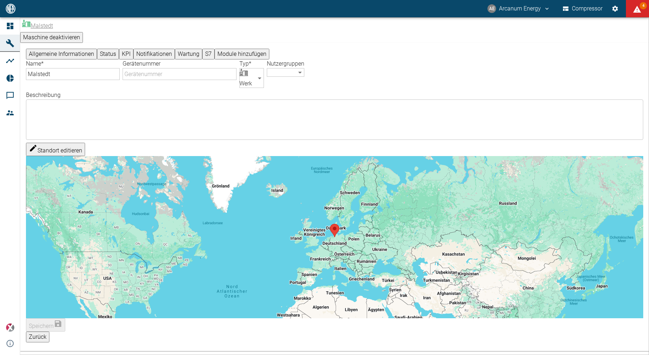
click at [134, 49] on button "KPI" at bounding box center [126, 54] width 14 height 11
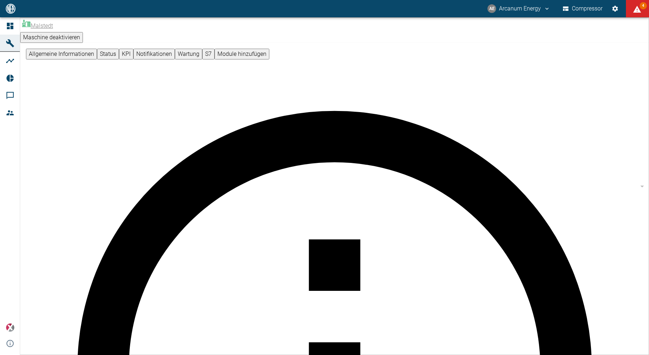
click at [48, 22] on link "Malstedt" at bounding box center [37, 25] width 31 height 7
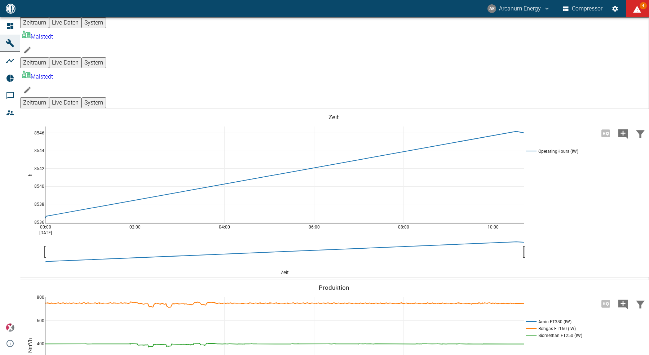
click at [54, 31] on body "AE Arcanum Energy Compressor 4 Dashboard Maschinen Analysen Reports Kommentare …" at bounding box center [324, 177] width 649 height 355
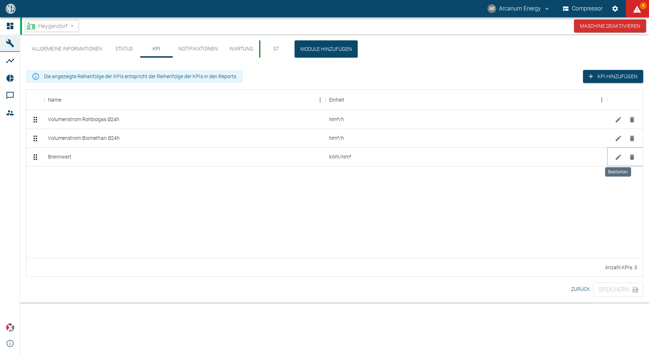
click at [621, 158] on icon "Bearbeiten" at bounding box center [618, 157] width 7 height 7
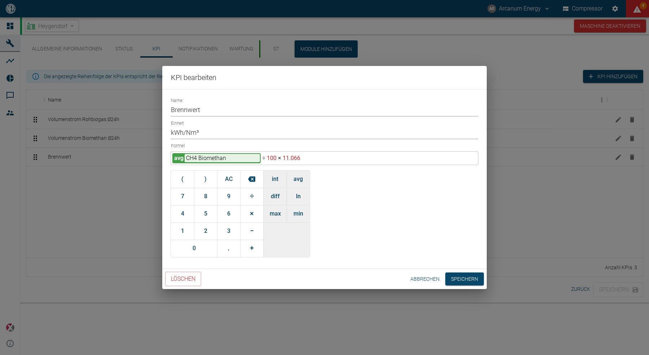
click at [416, 277] on button "Abbrechen" at bounding box center [425, 279] width 35 height 13
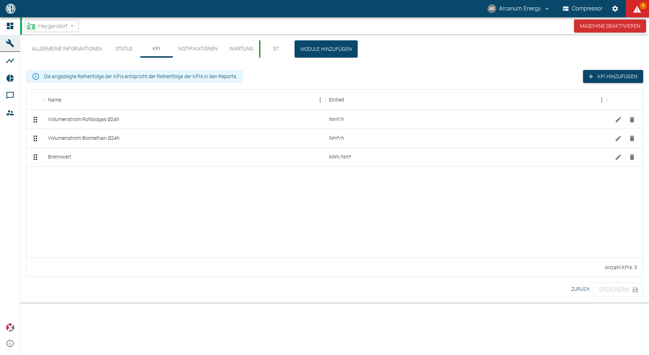
click at [583, 289] on button "Zurück" at bounding box center [581, 289] width 25 height 13
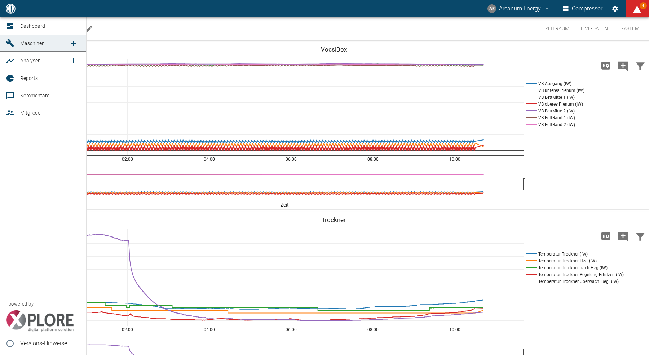
click at [25, 78] on span "Reports" at bounding box center [29, 78] width 18 height 6
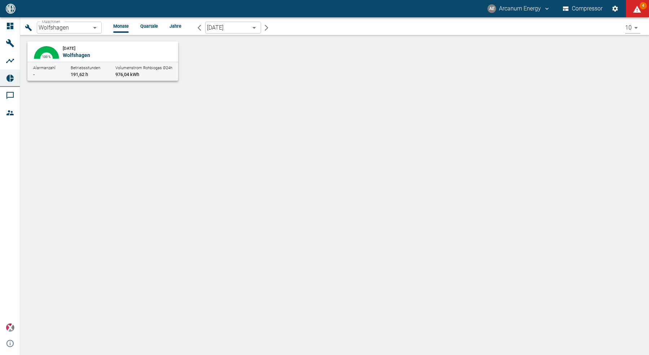
click at [152, 26] on li "Quartale" at bounding box center [149, 26] width 18 height 7
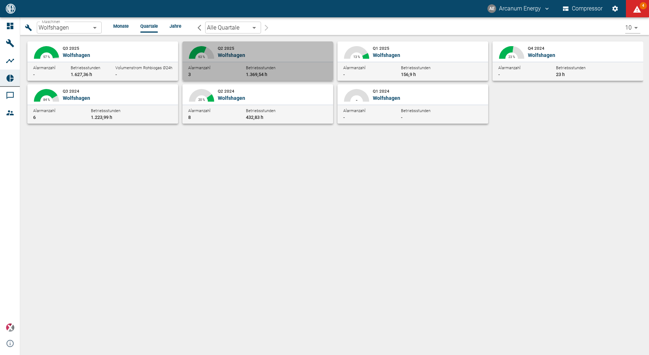
click at [246, 52] on p "Wolfshagen" at bounding box center [273, 55] width 110 height 7
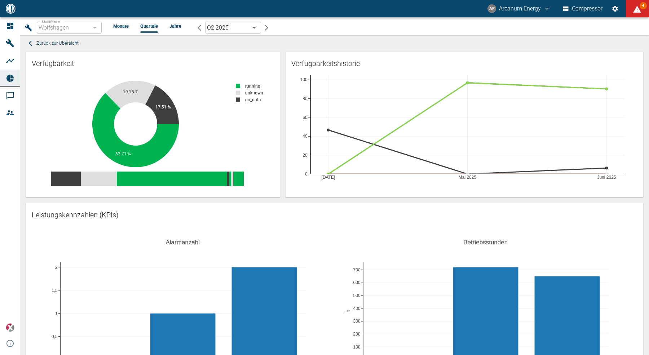
click at [25, 27] on icon "button" at bounding box center [28, 27] width 7 height 7
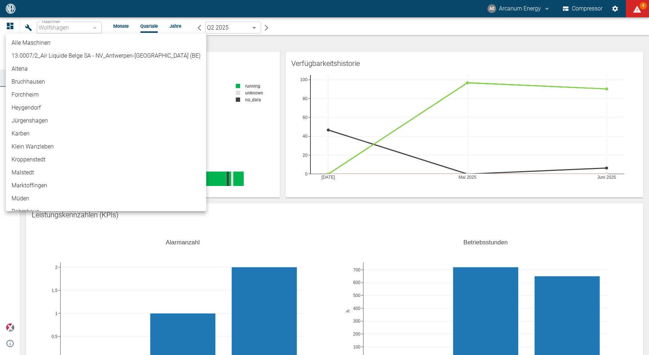
scroll to position [33, 0]
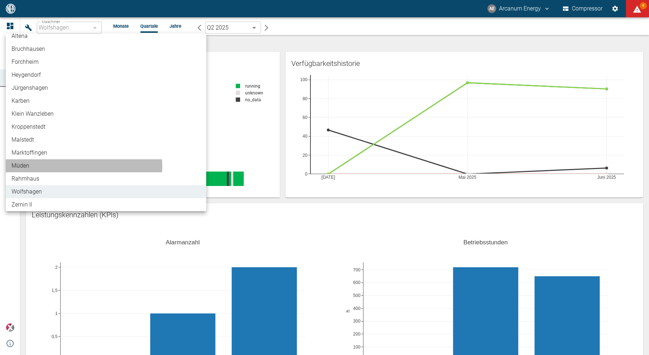
click at [31, 167] on li "Müden" at bounding box center [106, 165] width 201 height 13
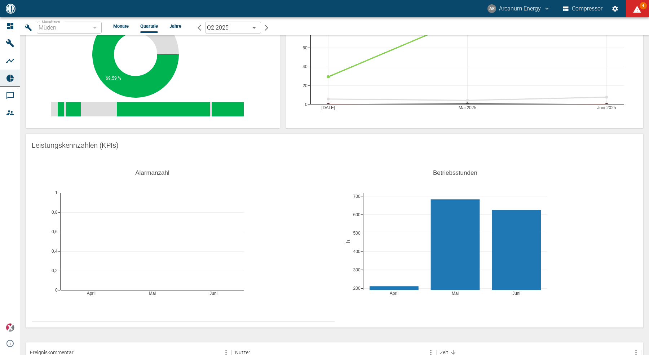
scroll to position [143, 0]
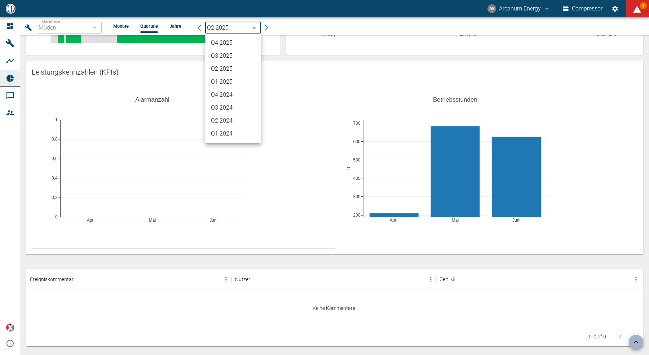
click at [228, 26] on body "AE Arcanum Energy Compressor 4 Dashboard Maschinen Analysen Reports Kommentare …" at bounding box center [324, 177] width 649 height 355
click at [228, 55] on li "Q3 2025" at bounding box center [233, 55] width 56 height 13
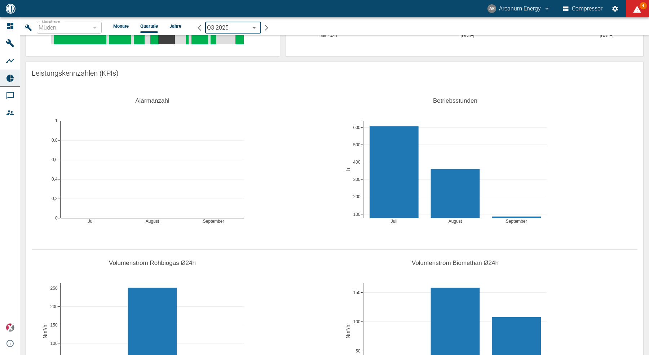
scroll to position [102, 0]
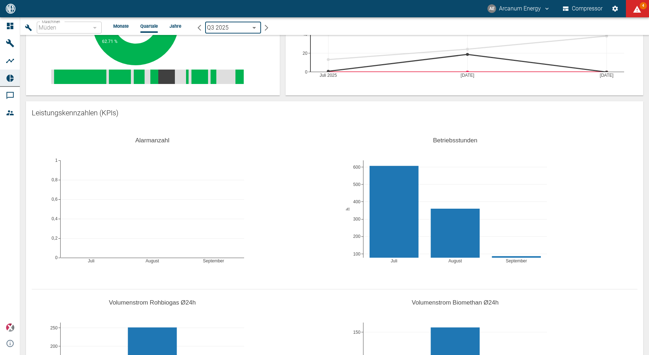
click at [27, 28] on icon "button" at bounding box center [28, 27] width 7 height 7
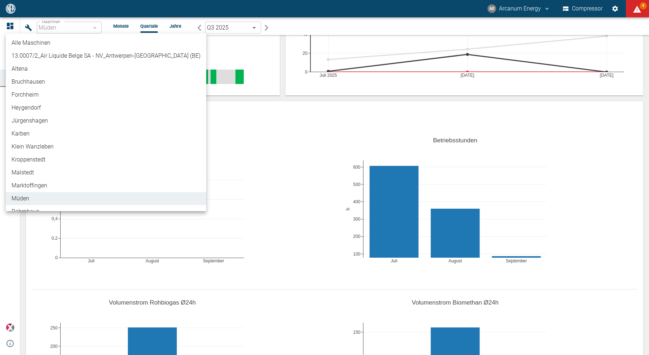
click at [45, 84] on li "Bruchhausen" at bounding box center [106, 81] width 201 height 13
type input "af7d40c2-c812-4a17-a281-d871ce7187b0"
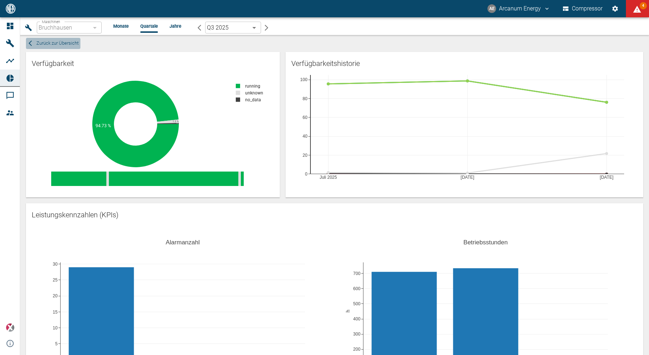
click at [66, 44] on span "Zurück zur Übersicht" at bounding box center [57, 43] width 42 height 8
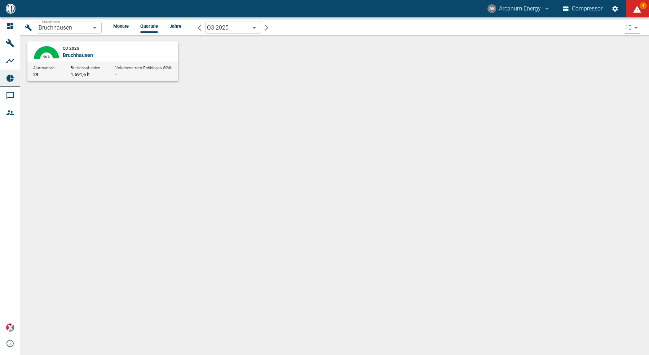
click at [192, 143] on div "Maschinen Bruchhausen af7d40c2-c812-4a17-a281-d871ce7187b0 Maschinen Monate Qua…" at bounding box center [334, 186] width 629 height 338
click at [141, 205] on div "Maschinen Bruchhausen af7d40c2-c812-4a17-a281-d871ce7187b0 Maschinen Monate Qua…" at bounding box center [334, 186] width 629 height 338
click at [145, 195] on div "Maschinen Bruchhausen af7d40c2-c812-4a17-a281-d871ce7187b0 Maschinen Monate Qua…" at bounding box center [334, 186] width 629 height 338
click at [502, 10] on button "AE Arcanum Energy" at bounding box center [519, 8] width 65 height 13
click at [519, 14] on span "Ausloggen" at bounding box center [332, 9] width 621 height 9
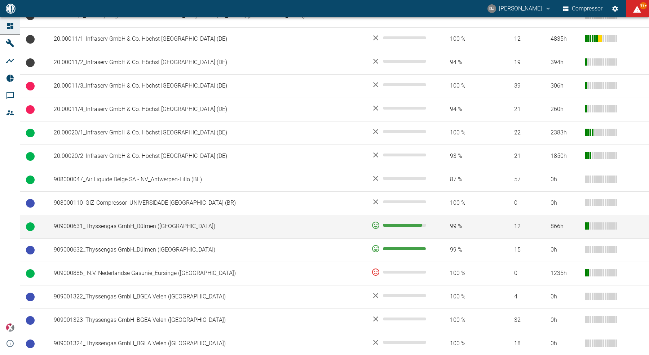
scroll to position [360, 0]
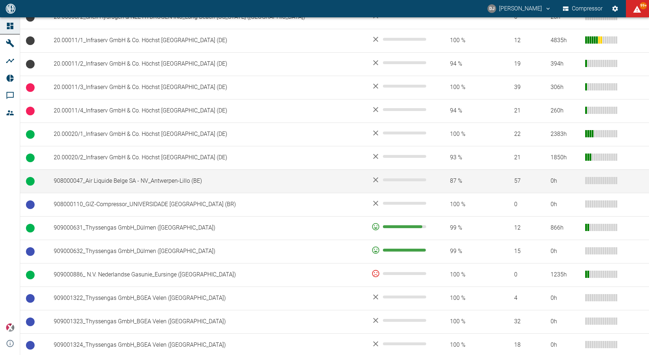
click at [117, 183] on td "908000047_Air Liquide Belge SA - NV_Antwerpen-Lillo (BE)" at bounding box center [207, 181] width 318 height 23
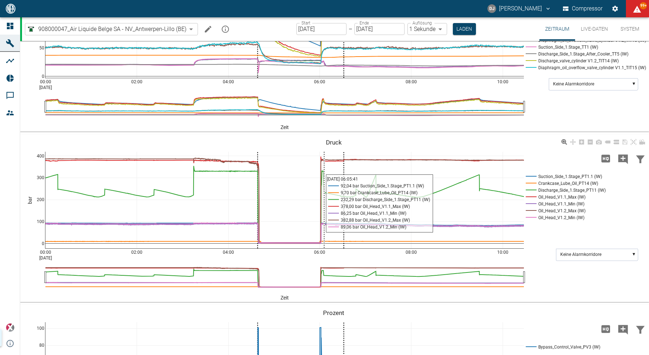
scroll to position [471, 0]
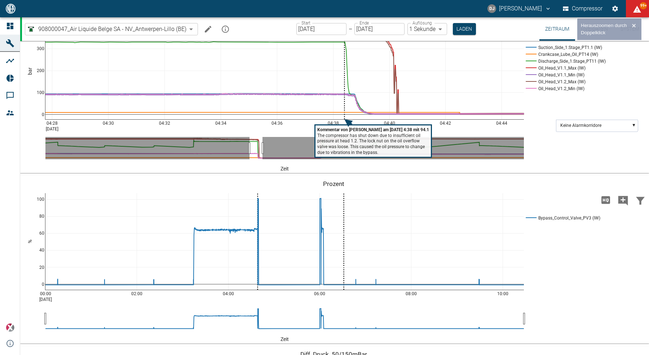
click at [635, 16] on icon at bounding box center [634, 13] width 6 height 6
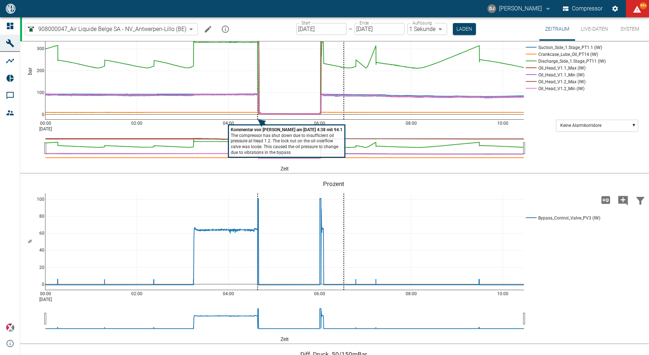
click at [263, 144] on tspan "pressure at head 1.2. The lock nut on the oil overflow" at bounding box center [282, 141] width 102 height 5
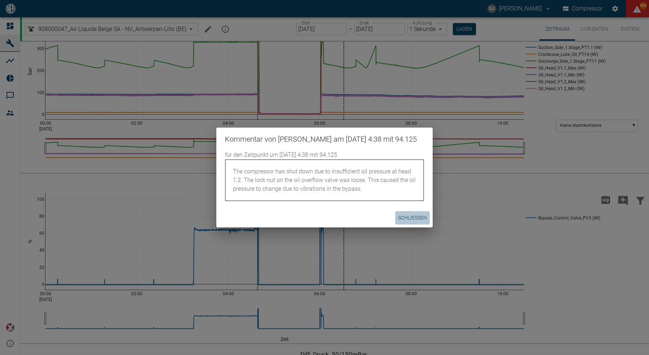
click at [416, 225] on button "Schließen" at bounding box center [412, 217] width 35 height 13
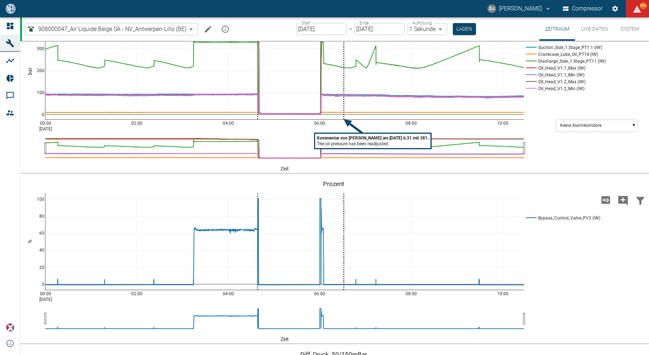
click at [343, 146] on tspan "The oil pressure has been readjusted." at bounding box center [353, 143] width 72 height 5
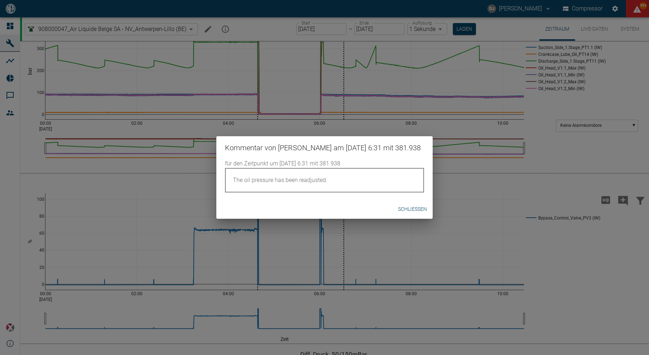
click at [405, 216] on button "Schließen" at bounding box center [412, 209] width 35 height 13
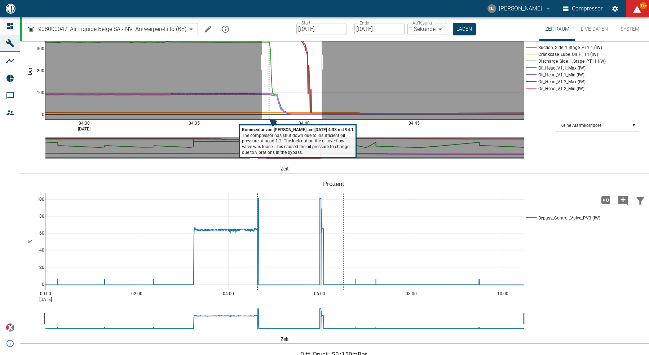
drag, startPoint x: 262, startPoint y: 139, endPoint x: 322, endPoint y: 139, distance: 59.5
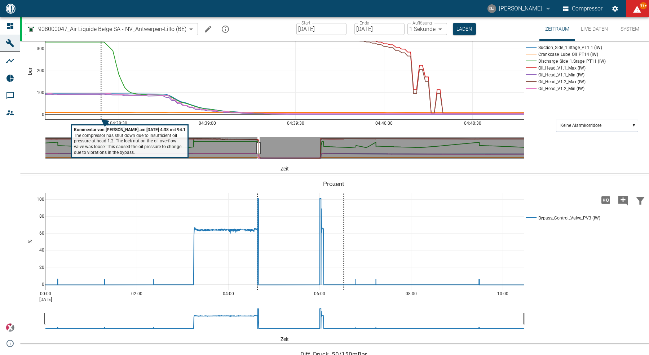
click at [617, 15] on icon at bounding box center [617, 13] width 6 height 4
click at [633, 17] on link at bounding box center [634, 13] width 9 height 8
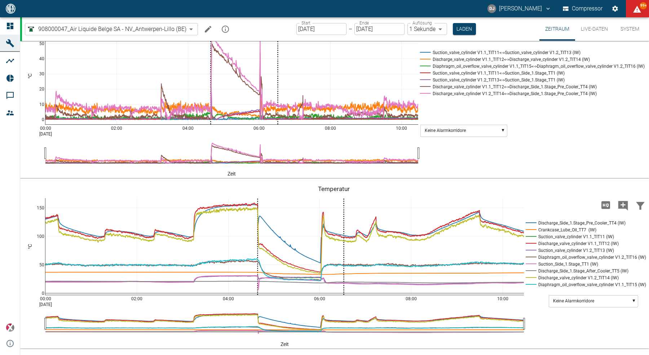
scroll to position [115, 0]
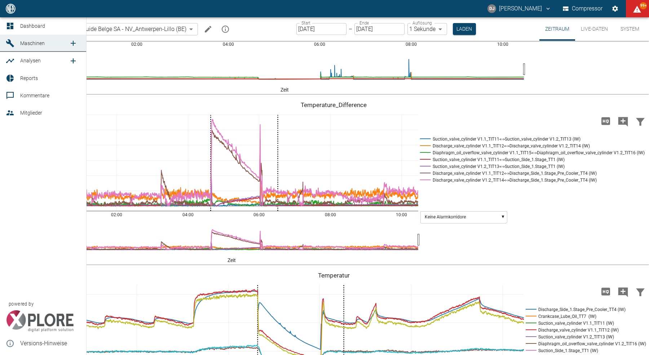
click at [8, 27] on icon at bounding box center [10, 26] width 6 height 6
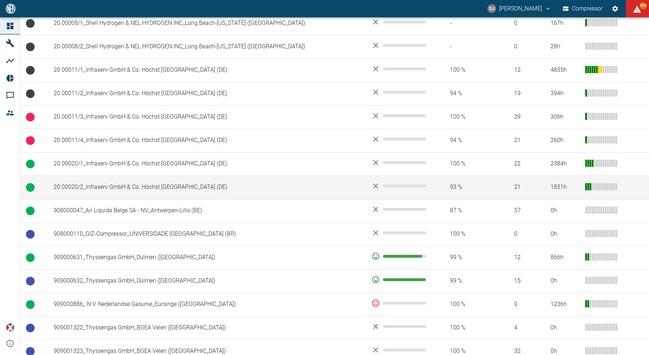
scroll to position [499, 0]
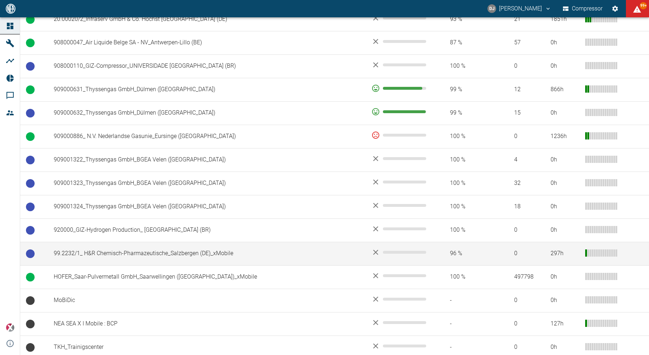
click at [160, 246] on td "99.2232/1_ H&R Chemisch-Pharmazeutische_Salzbergen (DE)_xMobile" at bounding box center [207, 253] width 318 height 23
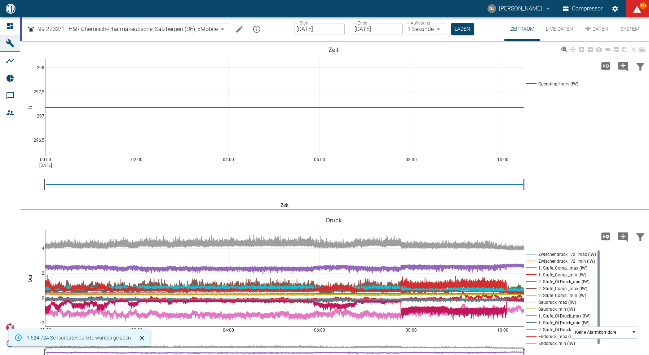
scroll to position [9, 0]
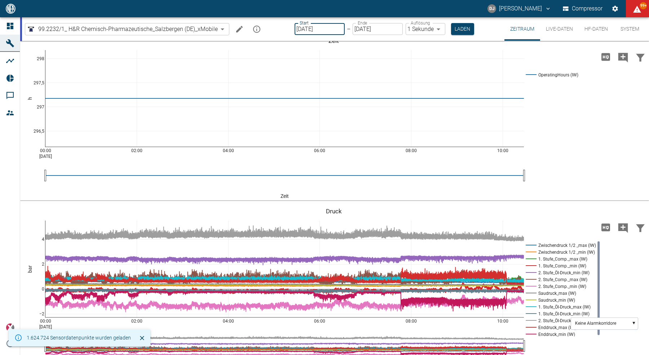
click at [314, 31] on input "[DATE]" at bounding box center [320, 29] width 50 height 12
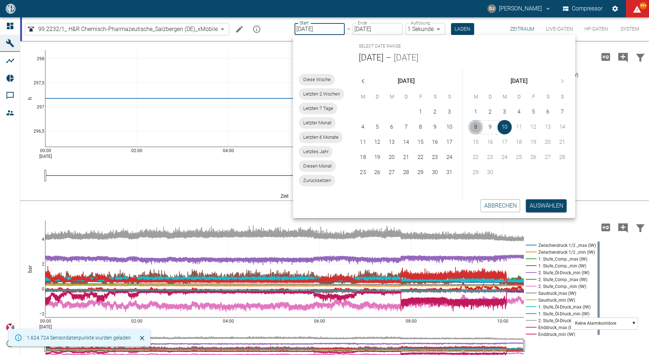
click at [481, 128] on button "8" at bounding box center [476, 127] width 14 height 14
type input "[DATE]"
type input "2min"
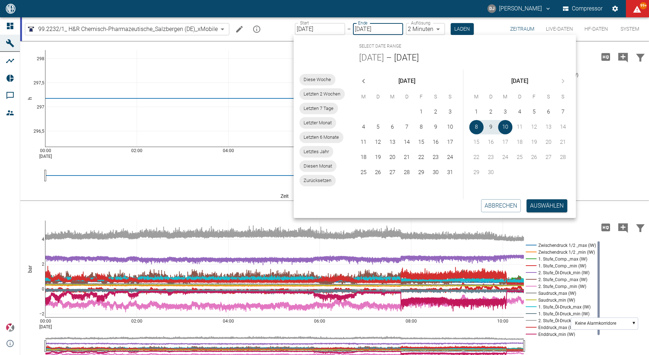
click at [550, 208] on button "Auswählen" at bounding box center [547, 206] width 41 height 13
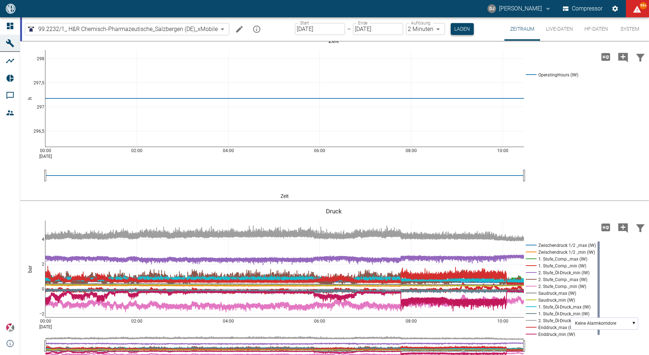
click at [457, 28] on button "Laden" at bounding box center [462, 29] width 23 height 12
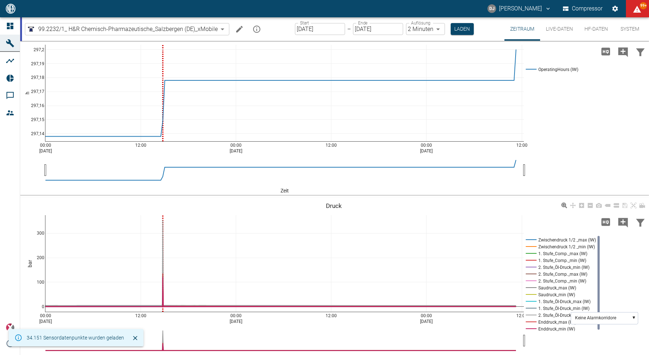
scroll to position [27, 0]
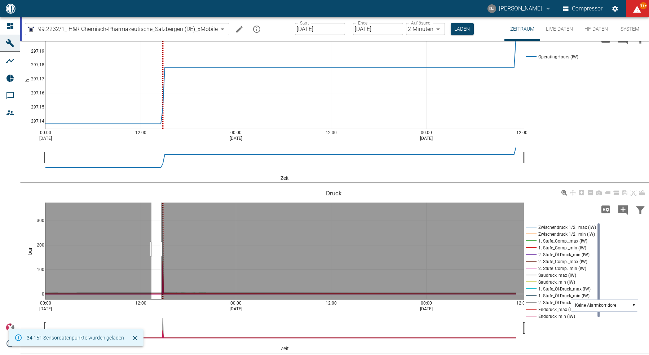
drag, startPoint x: 152, startPoint y: 249, endPoint x: 163, endPoint y: 248, distance: 11.2
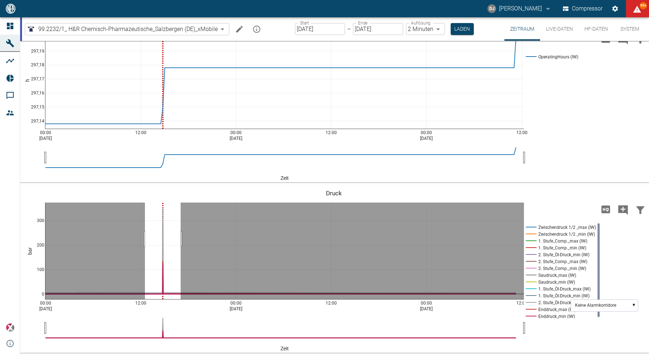
drag, startPoint x: 145, startPoint y: 239, endPoint x: 181, endPoint y: 238, distance: 35.7
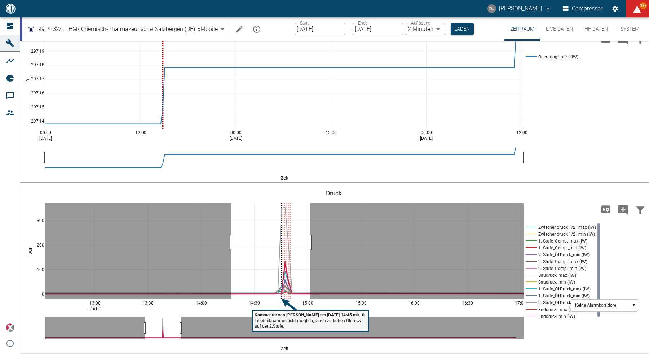
drag, startPoint x: 232, startPoint y: 242, endPoint x: 316, endPoint y: 241, distance: 84.1
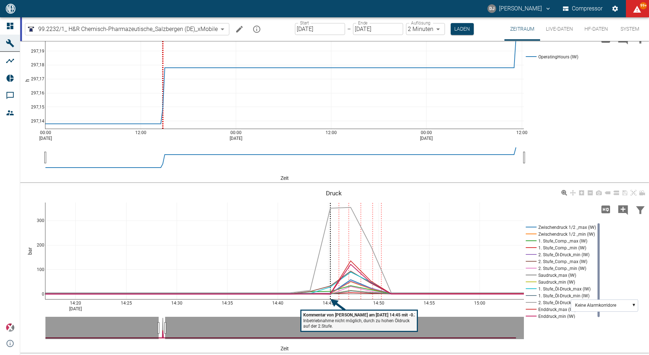
click at [338, 321] on tspan "Inbetriebnahme nicht möglich, durch zu hohen Öldruck" at bounding box center [356, 320] width 107 height 5
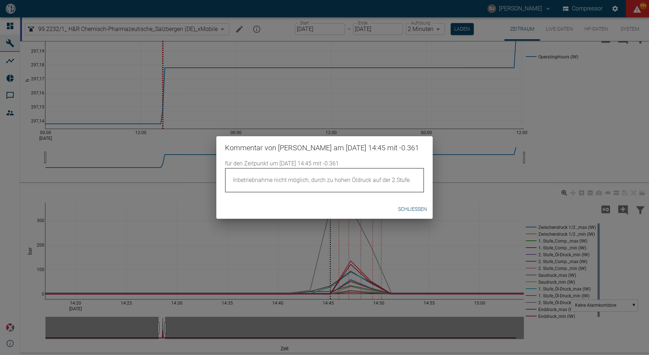
click at [260, 263] on div "Kommentar von Thomas Gregoir am 08/09/2025 14:45 mit -0.361 für den Zeitpunkt u…" at bounding box center [324, 177] width 649 height 355
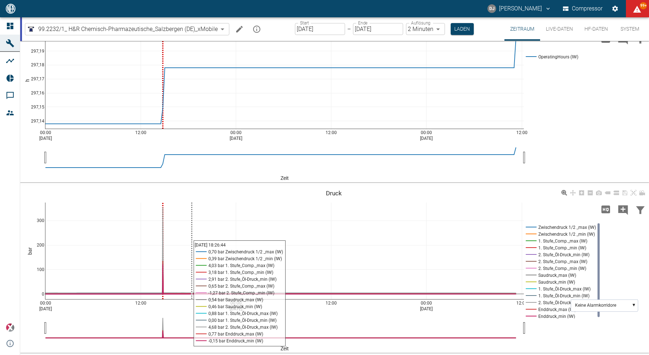
scroll to position [0, 0]
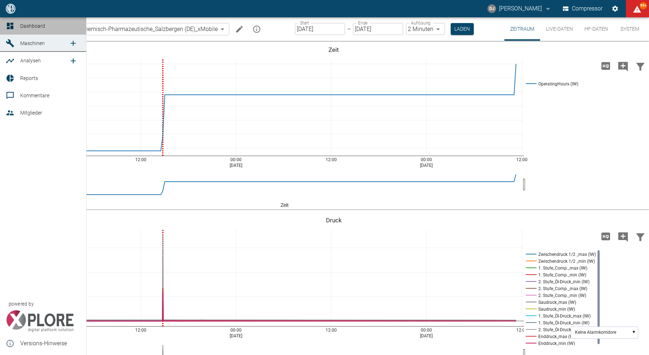
click at [9, 23] on icon at bounding box center [10, 26] width 6 height 6
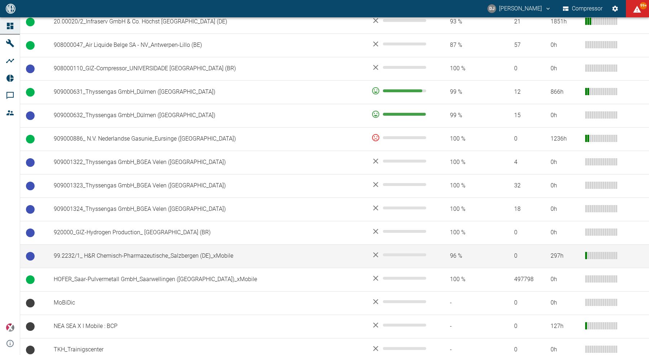
scroll to position [499, 0]
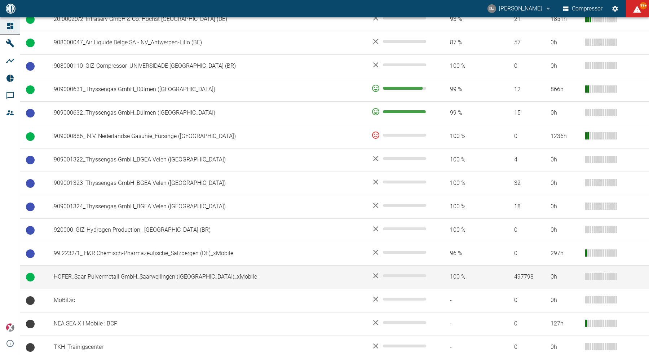
click at [142, 273] on td "HOFER_Saar-Pulvermetall GmbH_Saarwellingen ([GEOGRAPHIC_DATA])_xMobile" at bounding box center [207, 277] width 318 height 23
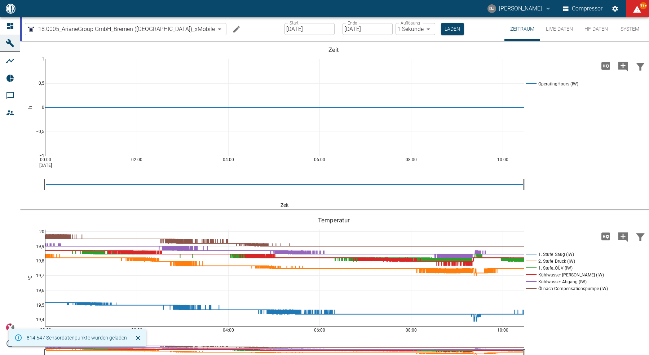
click at [285, 31] on input "[DATE]" at bounding box center [310, 29] width 50 height 12
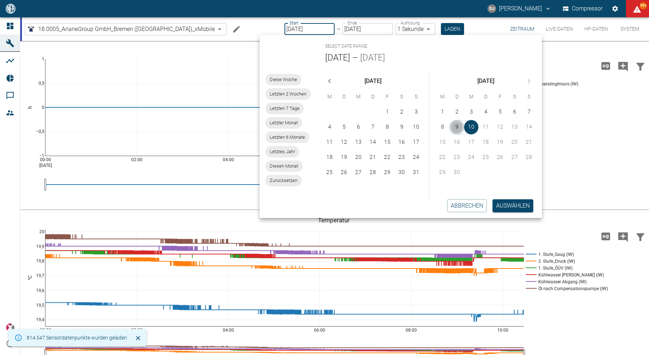
click at [456, 128] on button "9" at bounding box center [457, 127] width 14 height 14
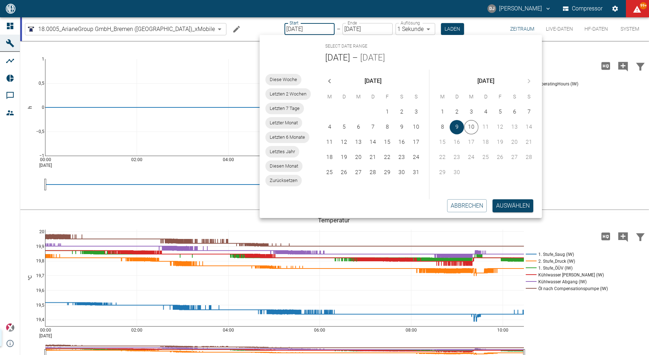
type input "[DATE]"
click at [511, 205] on button "Auswählen" at bounding box center [513, 206] width 41 height 13
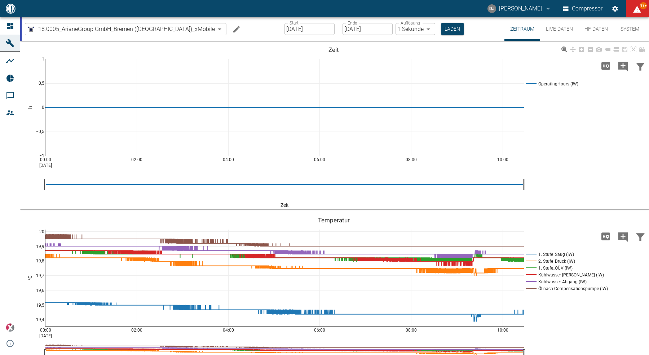
click at [441, 25] on button "Laden" at bounding box center [452, 29] width 23 height 12
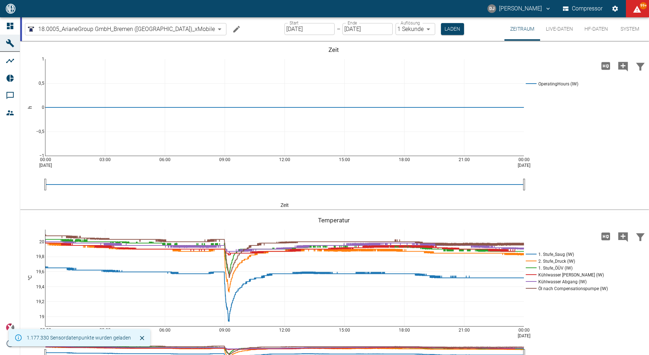
click at [292, 30] on input "09.09.2025" at bounding box center [310, 29] width 50 height 12
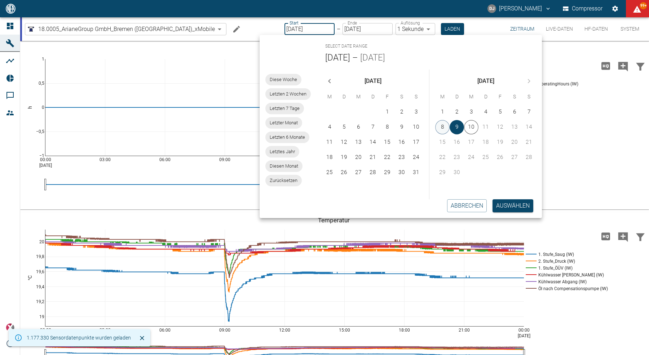
click at [445, 124] on button "8" at bounding box center [443, 127] width 14 height 14
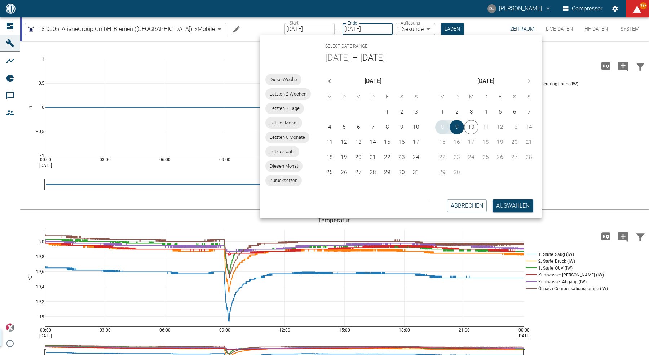
click at [443, 127] on button "8" at bounding box center [443, 127] width 14 height 14
click at [443, 131] on button "8" at bounding box center [443, 127] width 14 height 14
type input "08.09.2025"
click at [511, 205] on button "Auswählen" at bounding box center [513, 206] width 41 height 13
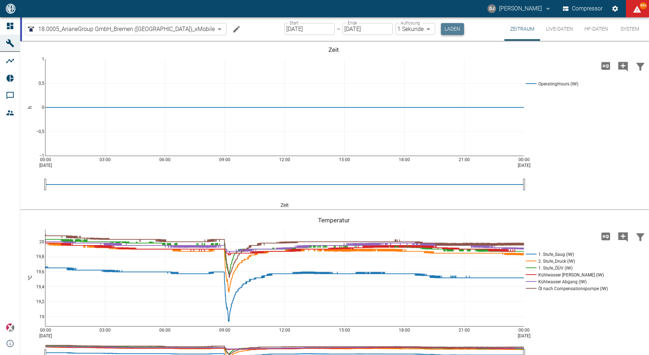
click at [441, 29] on button "Laden" at bounding box center [452, 29] width 23 height 12
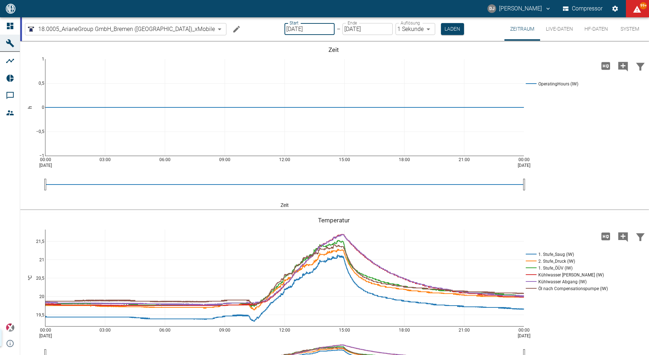
click at [285, 31] on input "08.09.2025" at bounding box center [310, 29] width 50 height 12
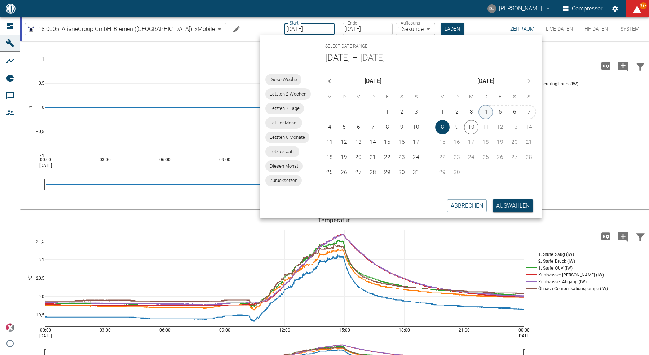
click at [489, 113] on button "4" at bounding box center [486, 112] width 14 height 14
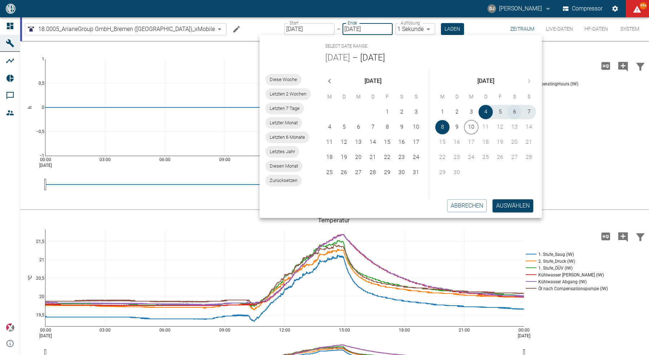
type input "04.09.2025"
click at [531, 111] on button "7" at bounding box center [529, 112] width 14 height 14
type input "07.09.2025"
click at [512, 206] on button "Auswählen" at bounding box center [513, 206] width 41 height 13
type input "2min"
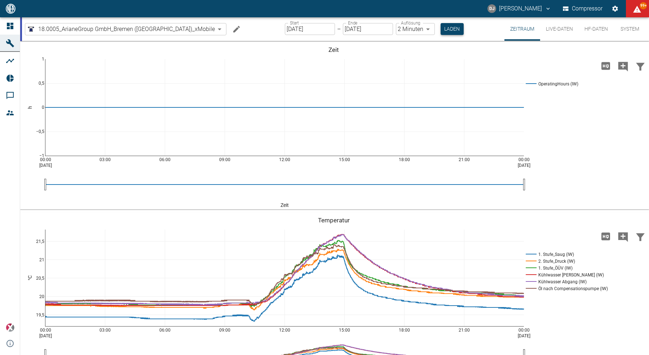
click at [441, 28] on button "Laden" at bounding box center [452, 29] width 23 height 12
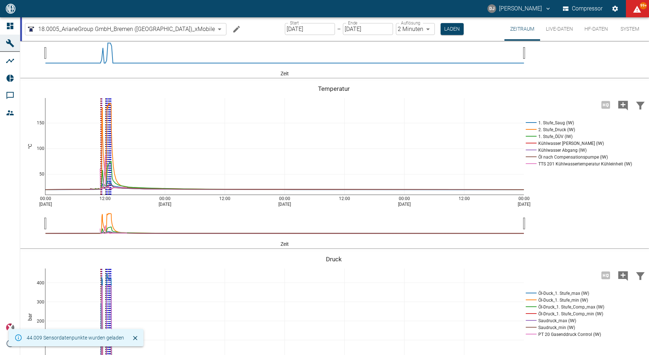
scroll to position [136, 0]
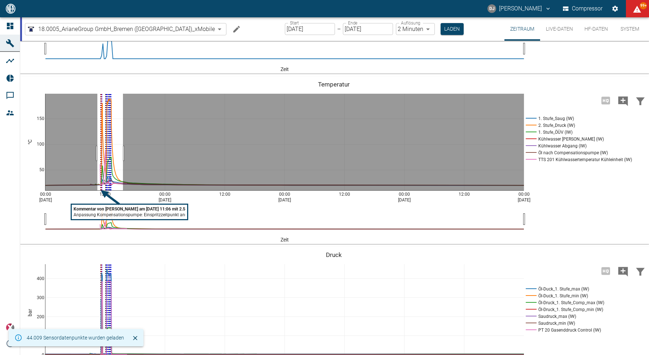
drag, startPoint x: 97, startPoint y: 153, endPoint x: 123, endPoint y: 150, distance: 25.8
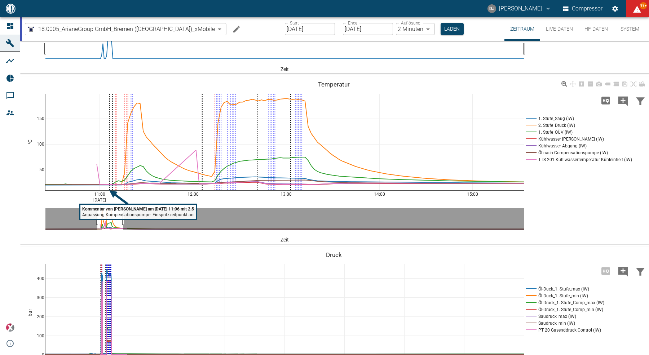
click at [107, 218] on rect at bounding box center [138, 213] width 117 height 16
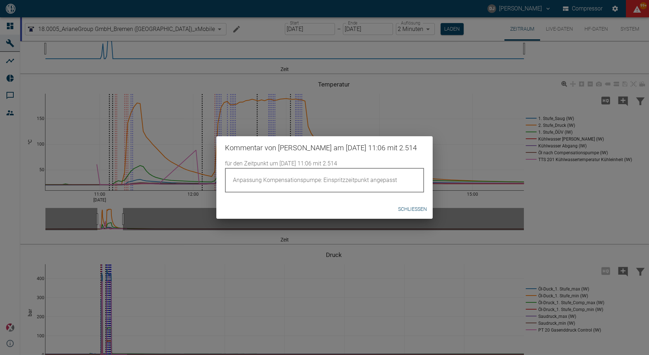
click at [100, 151] on div "Kommentar von Stefan Damberg am 04/09/2025 11:06 mit 2.514 für den Zeitpunkt um…" at bounding box center [324, 177] width 649 height 355
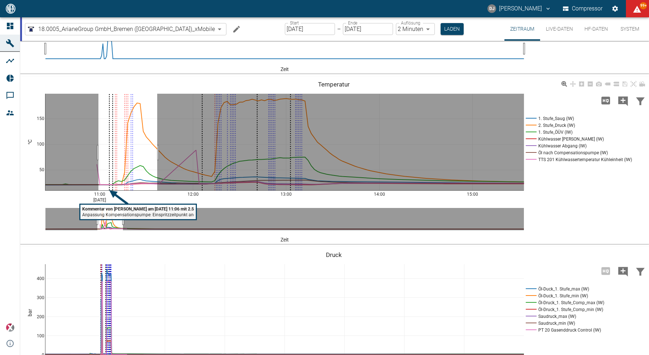
drag, startPoint x: 99, startPoint y: 152, endPoint x: 158, endPoint y: 148, distance: 59.3
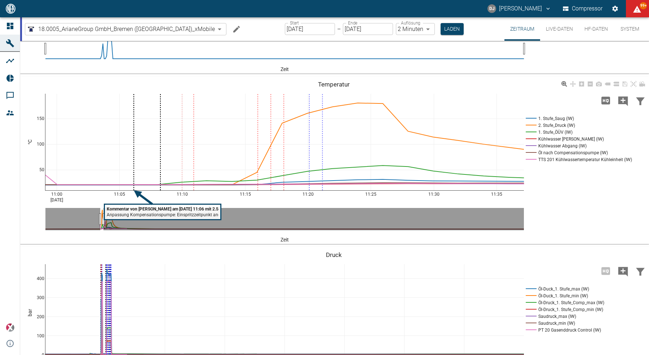
click at [268, 204] on div "11:00 Sep 4, 2025 11:05 11:10 11:15 11:20 11:25 11:30 11:35 50 100 150 1. Stufe…" at bounding box center [333, 160] width 627 height 162
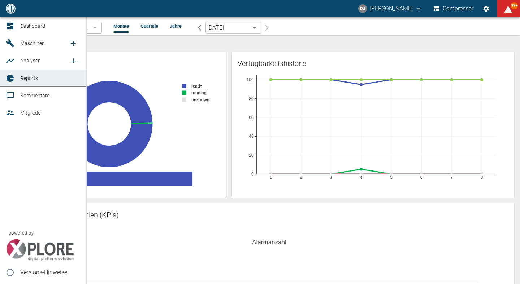
click at [10, 26] on icon at bounding box center [10, 26] width 6 height 6
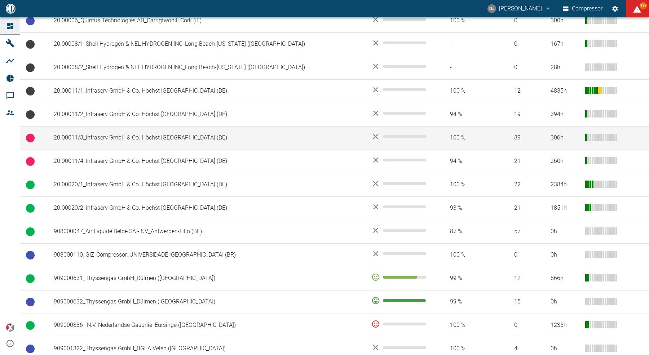
scroll to position [278, 0]
